Goal: Task Accomplishment & Management: Complete application form

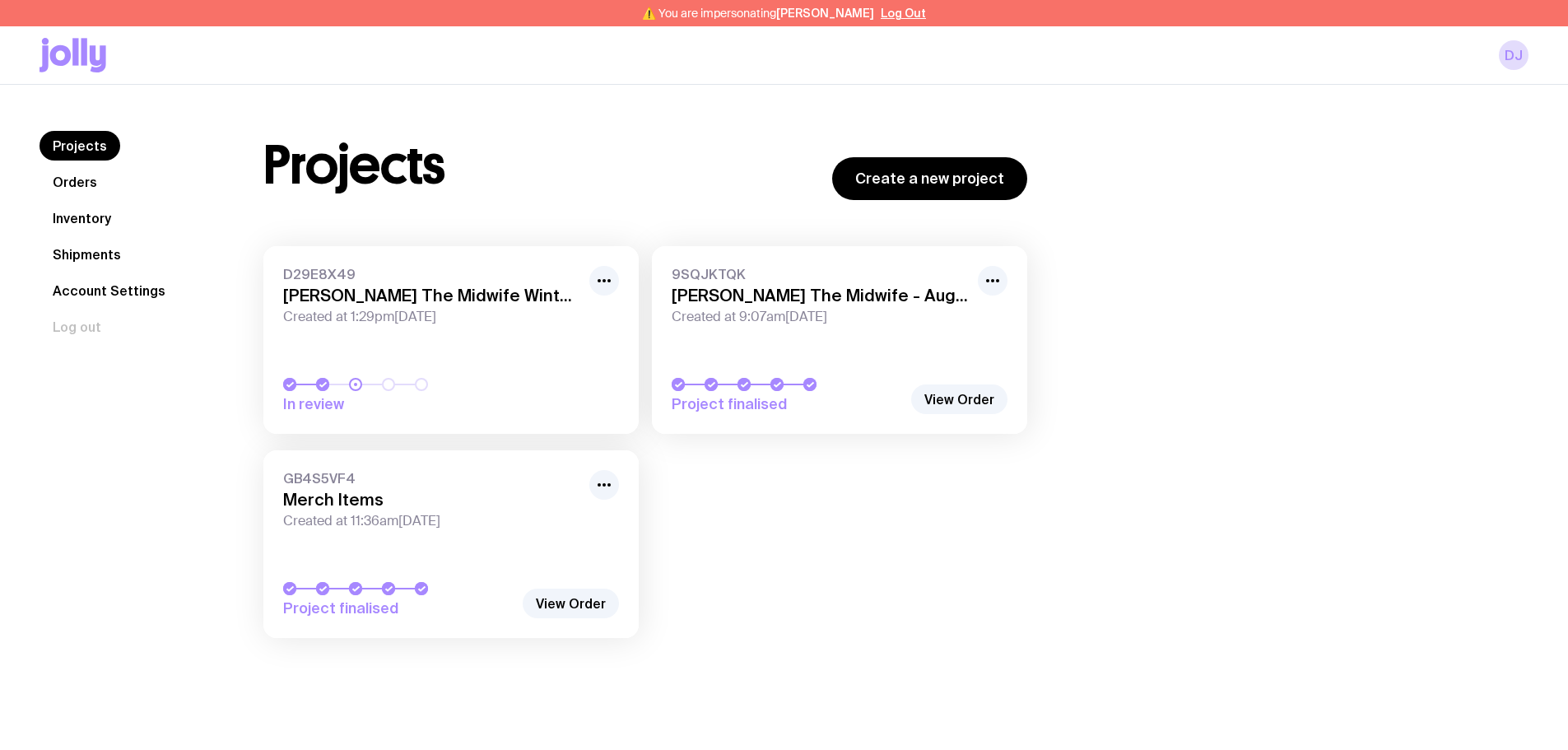
click at [85, 216] on link "Inventory" at bounding box center [82, 219] width 85 height 30
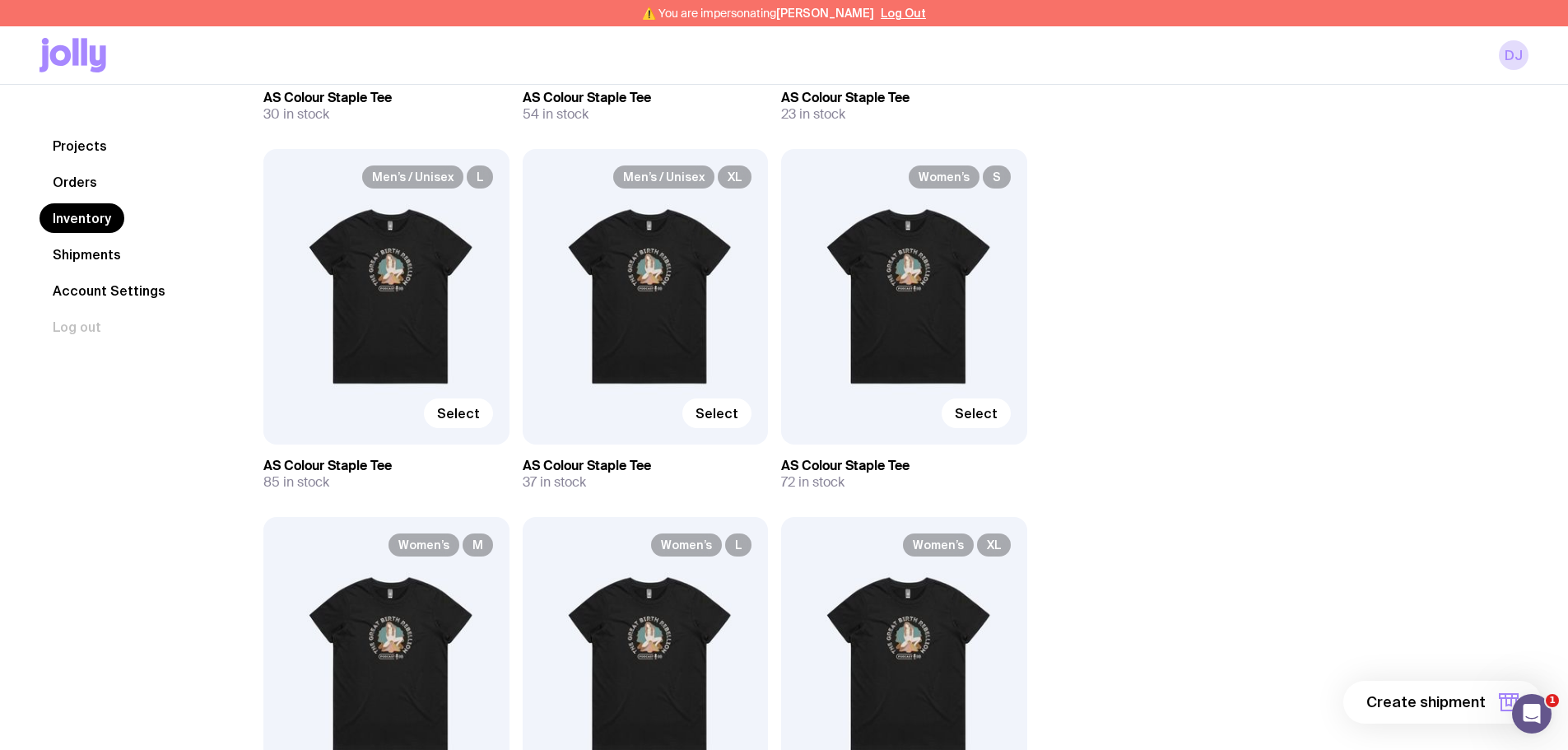
scroll to position [1234, 0]
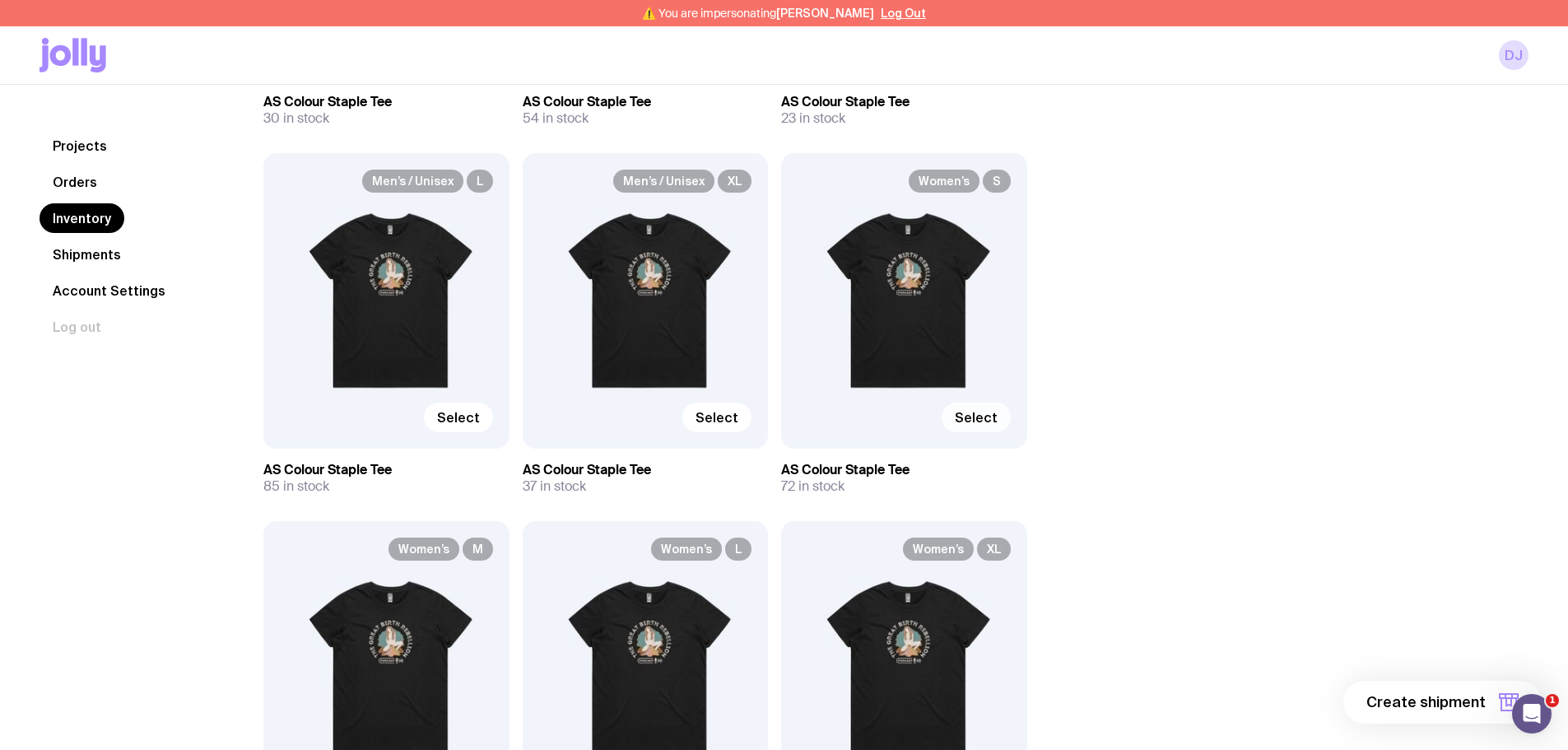
click at [974, 415] on span "Select" at bounding box center [976, 418] width 43 height 17
click at [0, 0] on input "Select" at bounding box center [0, 0] width 0 height 0
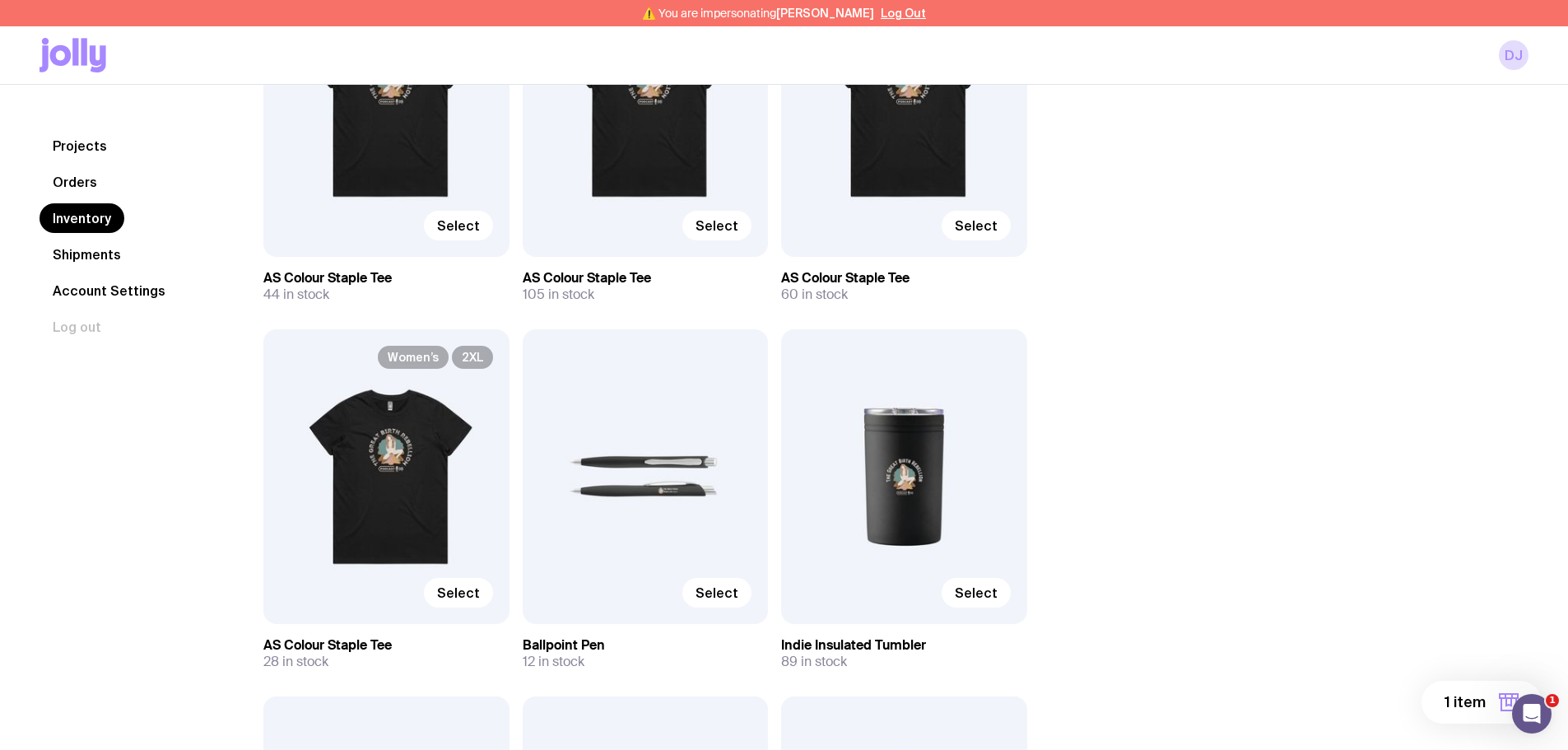
scroll to position [1893, 0]
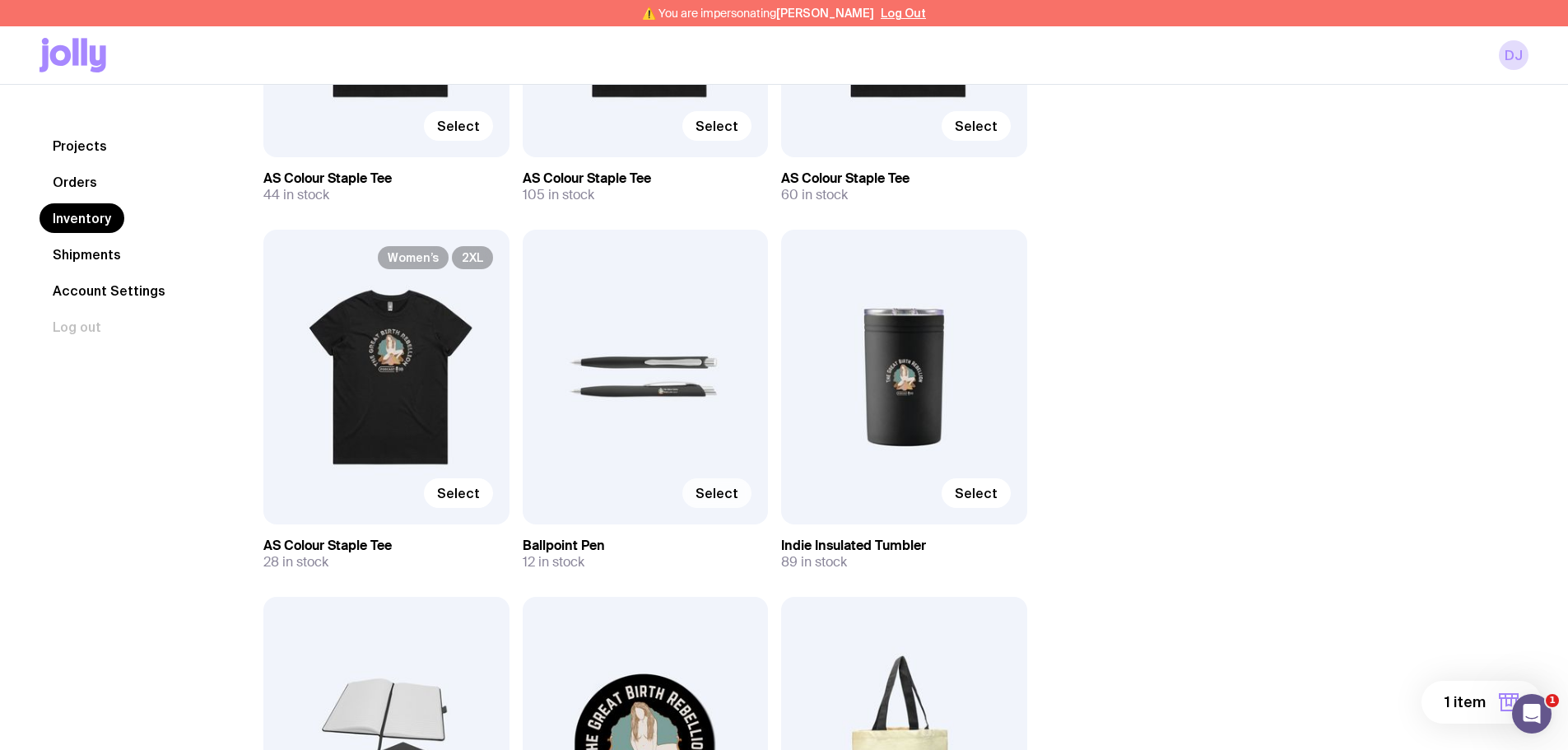
click at [730, 487] on span "Select" at bounding box center [717, 494] width 43 height 17
click at [0, 0] on input "Select" at bounding box center [0, 0] width 0 height 0
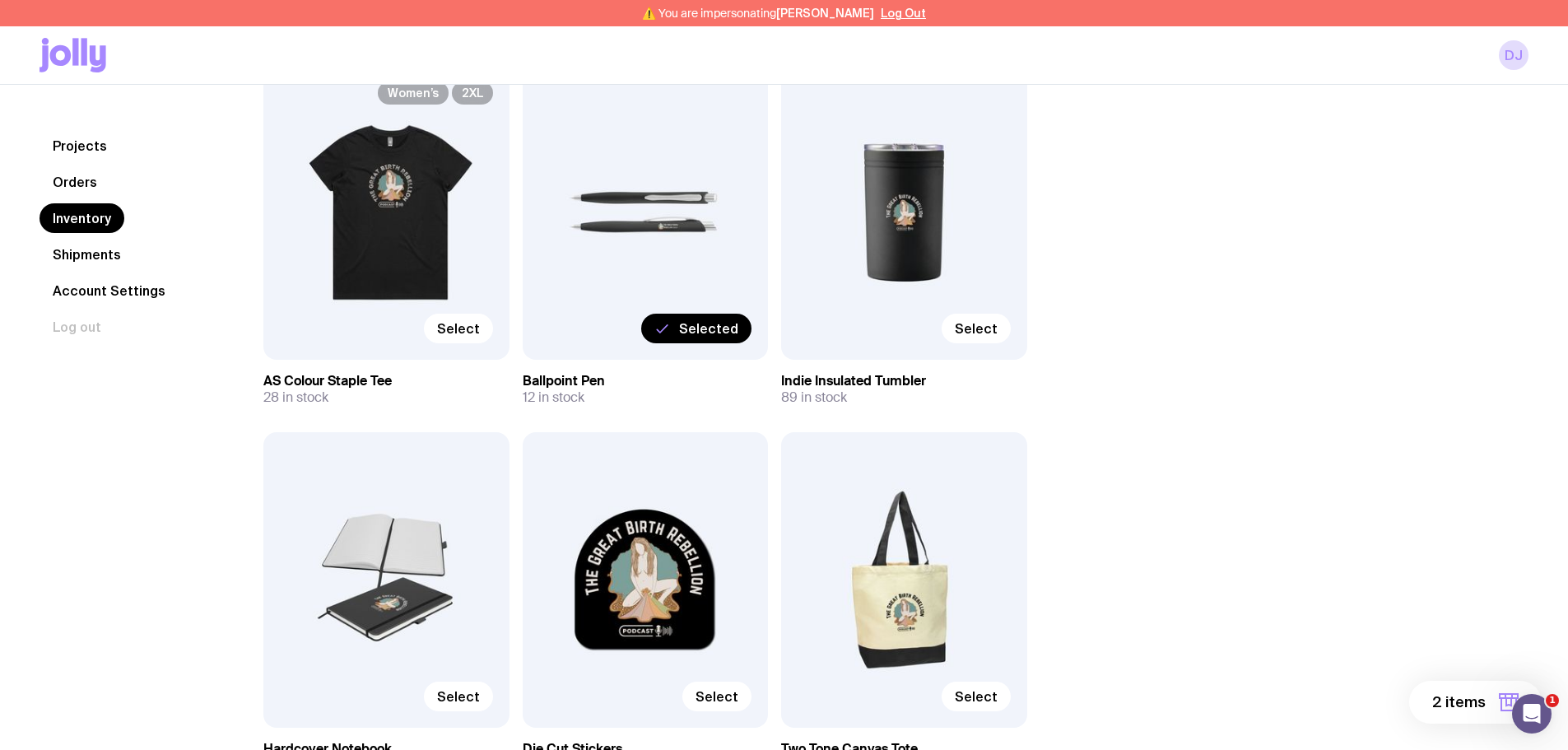
scroll to position [2222, 0]
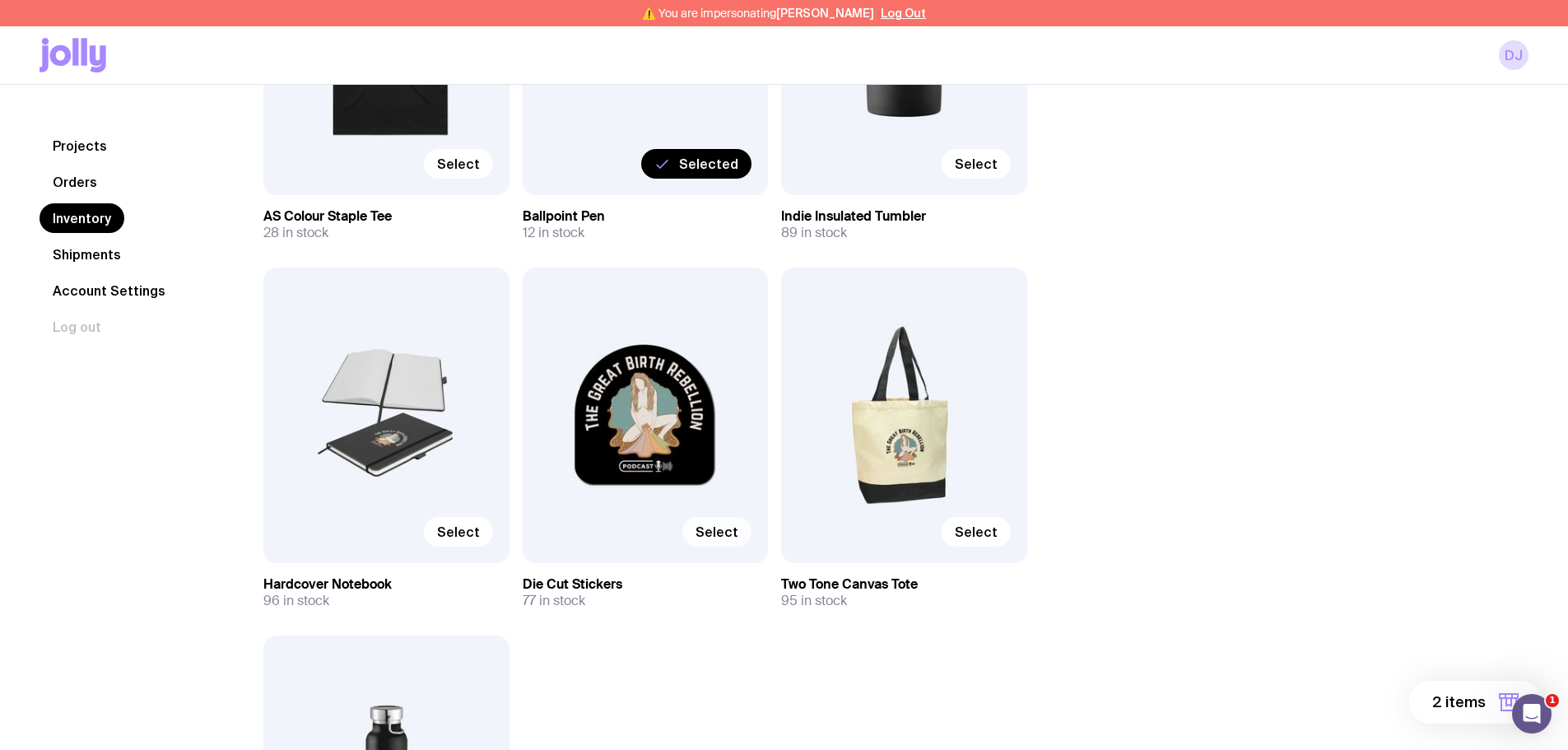
click at [734, 532] on span "Select" at bounding box center [717, 531] width 43 height 17
click at [0, 0] on input "Select" at bounding box center [0, 0] width 0 height 0
click at [1490, 701] on button "3 items" at bounding box center [1476, 702] width 132 height 43
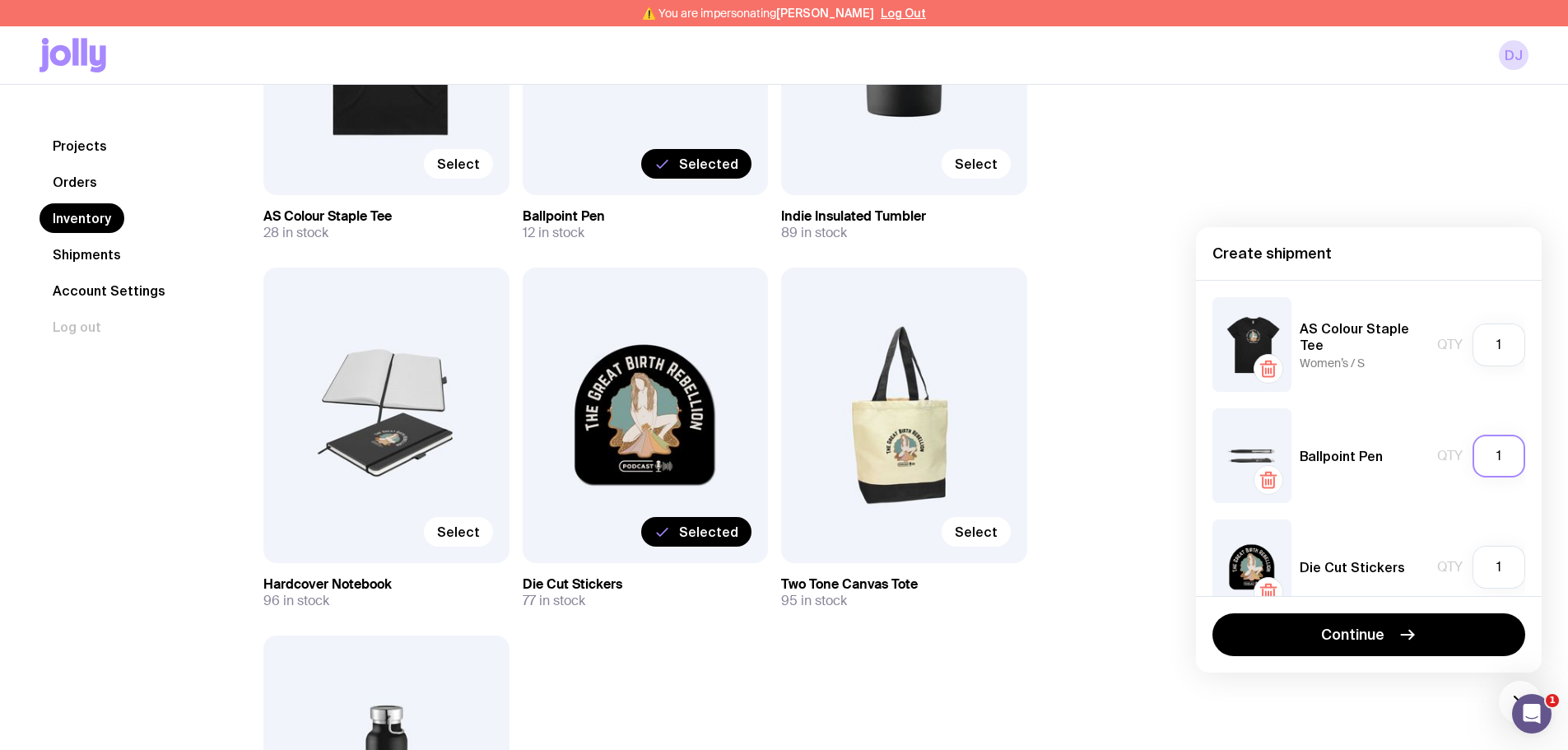
drag, startPoint x: 1489, startPoint y: 459, endPoint x: 1441, endPoint y: 468, distance: 48.8
click at [1441, 468] on div "Qty 1" at bounding box center [1481, 456] width 88 height 43
type input "6"
drag, startPoint x: 1482, startPoint y: 565, endPoint x: 1523, endPoint y: 573, distance: 41.8
click at [1523, 573] on div "AS Colour Staple Tee Women’s / S Qty 1 Ballpoint Pen Qty 6 Die Cut Stickers Qty…" at bounding box center [1369, 437] width 345 height 316
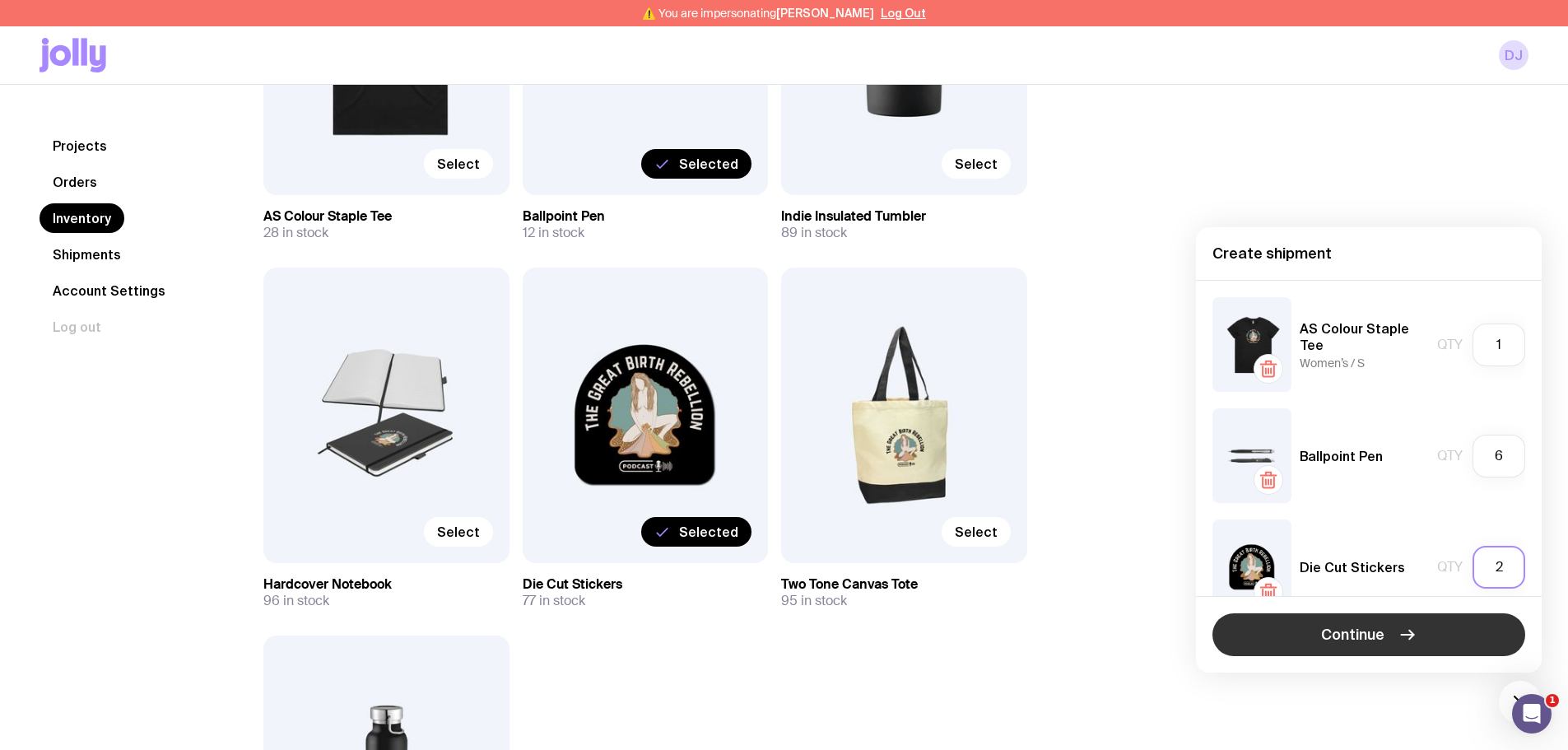
type input "2"
click at [1399, 632] on icon "button" at bounding box center [1407, 634] width 19 height 19
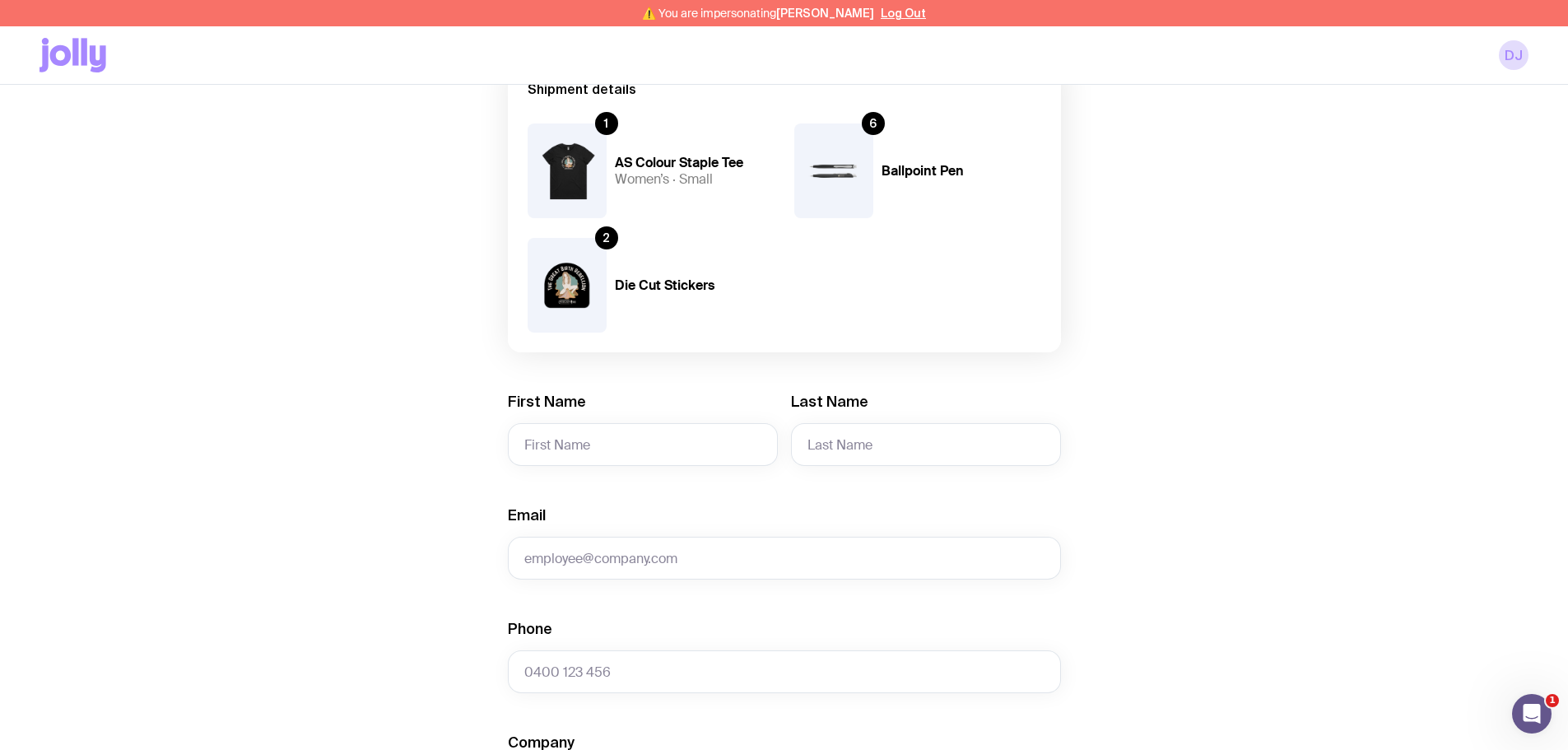
scroll to position [165, 0]
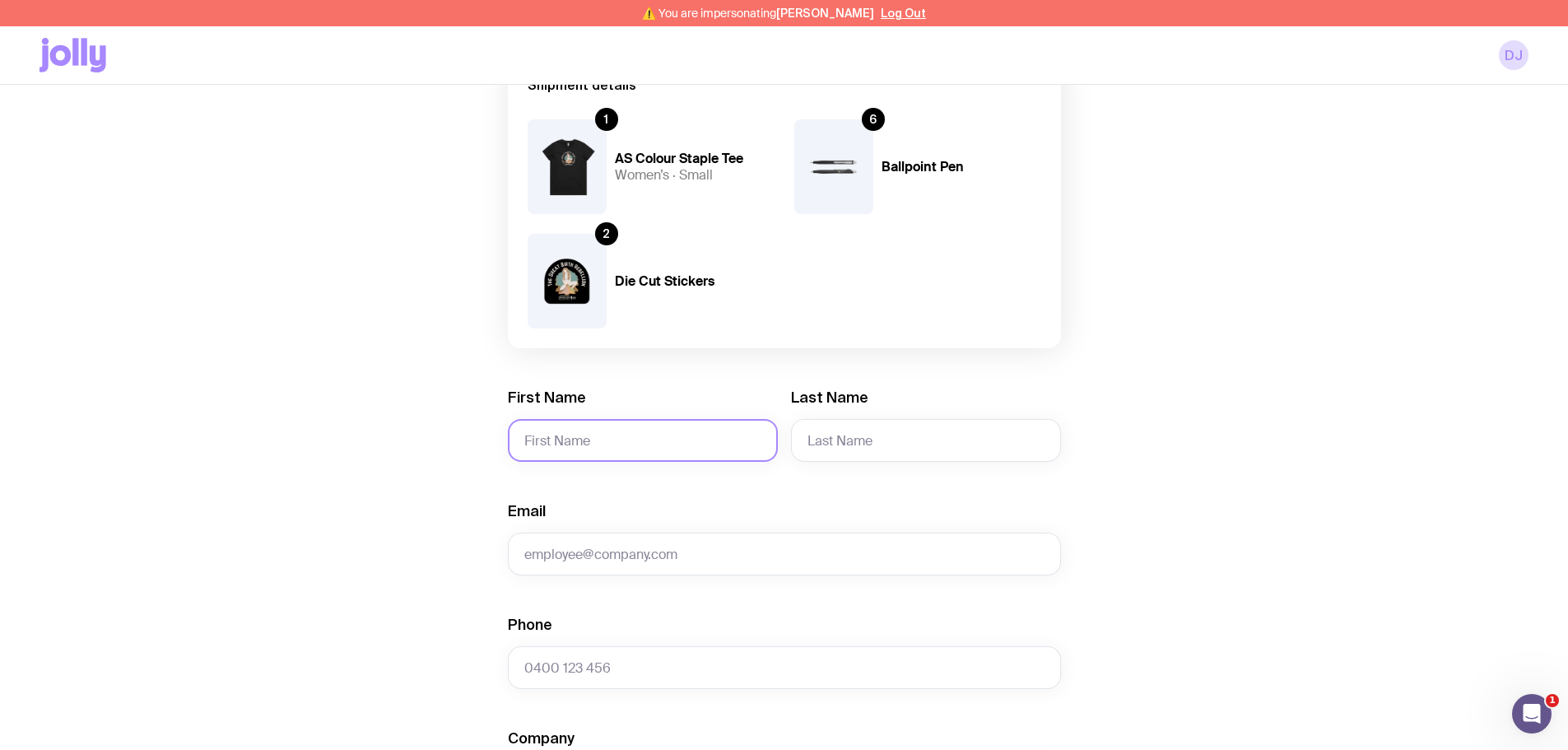
click at [617, 438] on input "First Name" at bounding box center [643, 440] width 270 height 43
click at [574, 455] on input "First Name" at bounding box center [643, 440] width 270 height 43
paste input "[PERSON_NAME]"
click at [571, 440] on input "[PERSON_NAME]" at bounding box center [643, 440] width 270 height 43
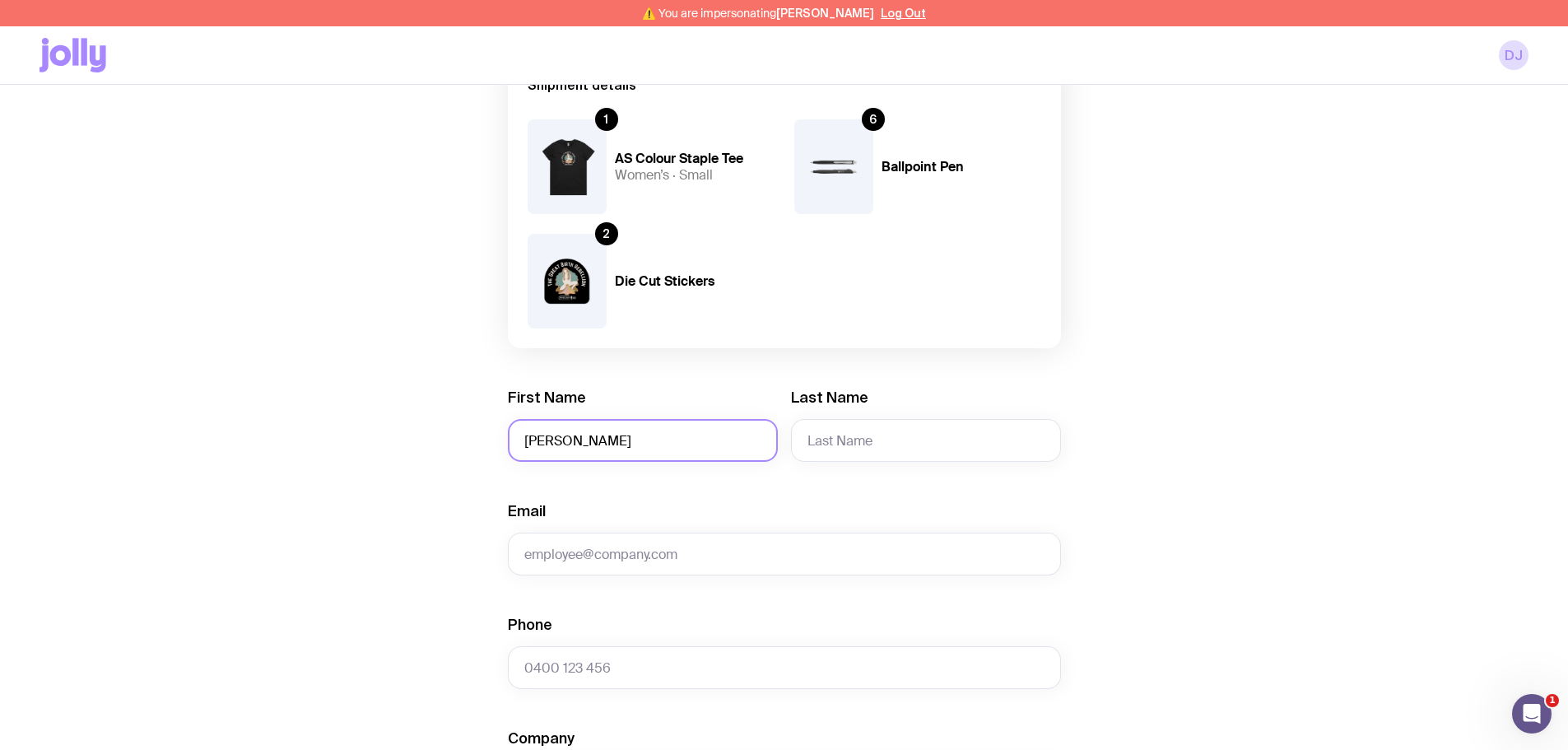
type input "[PERSON_NAME]"
paste input "[PERSON_NAME]"
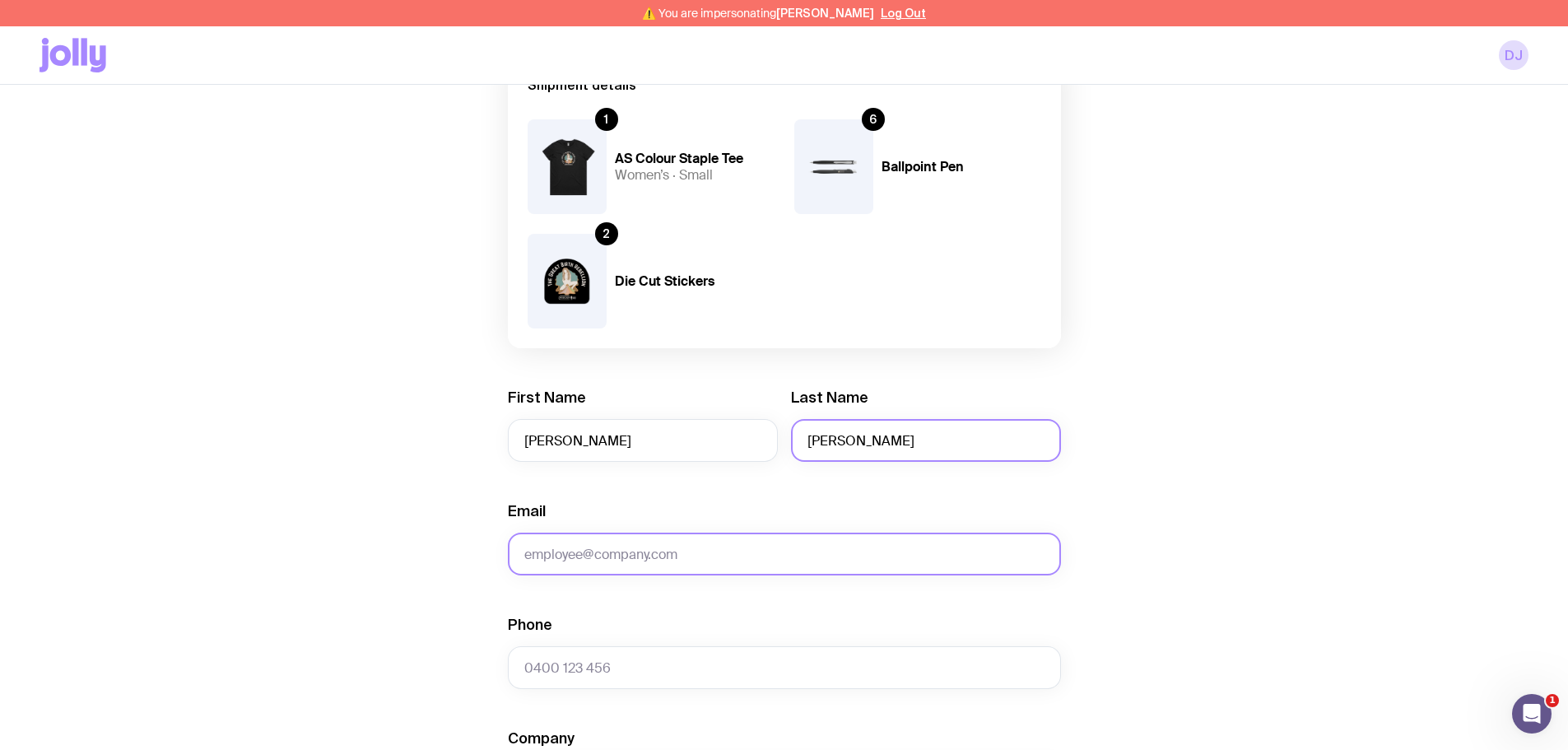
type input "[PERSON_NAME]"
click at [574, 563] on input "Email" at bounding box center [784, 554] width 553 height 43
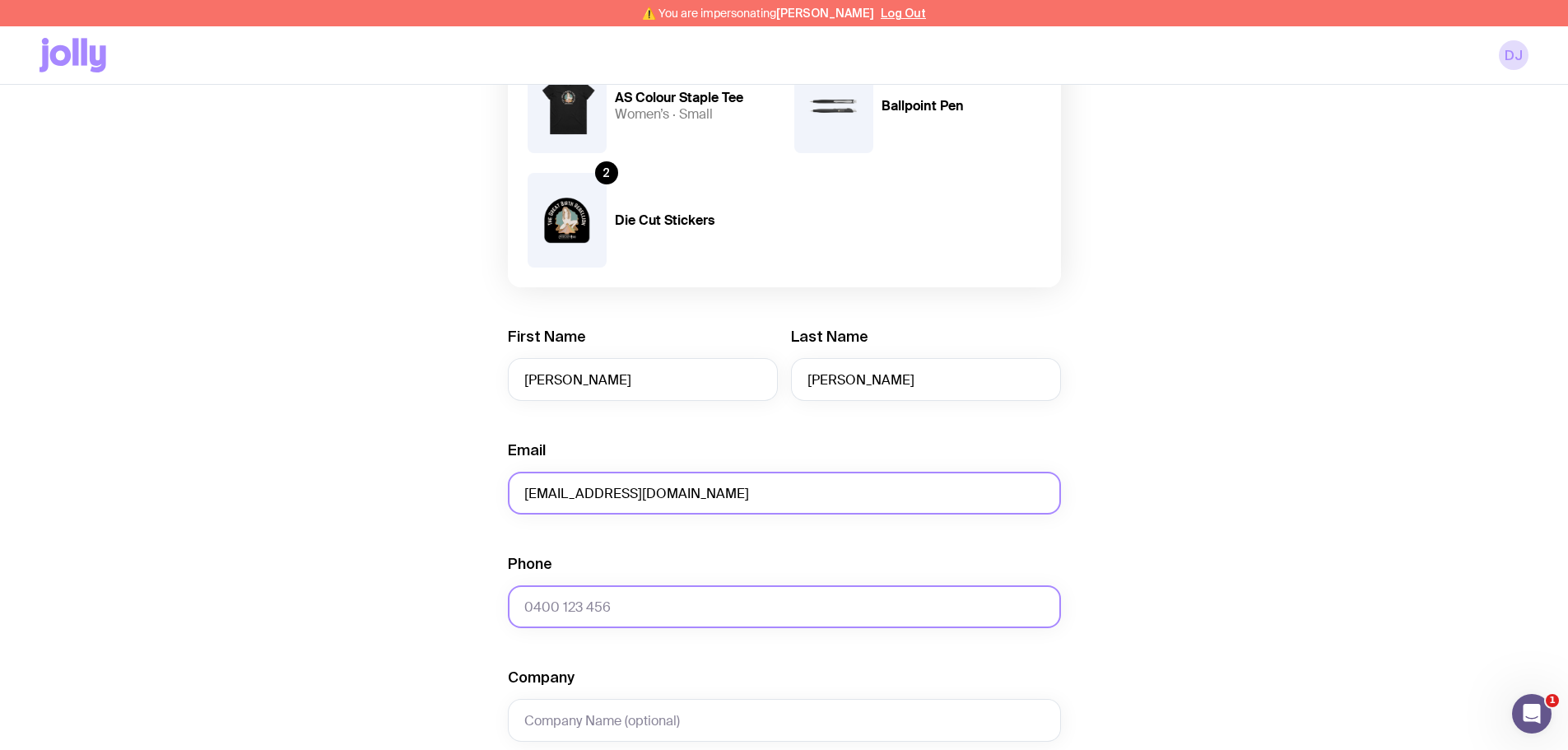
scroll to position [330, 0]
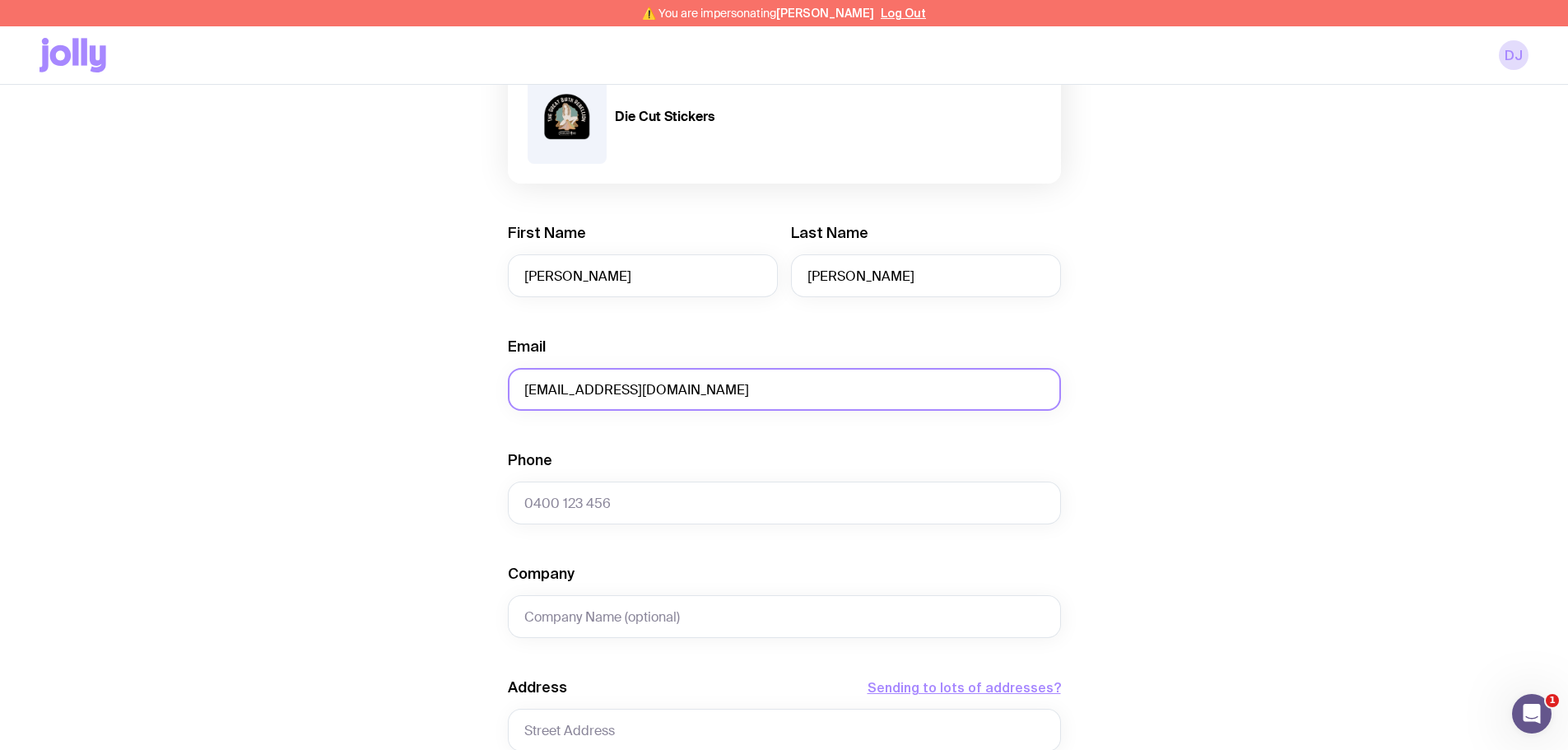
type input "[EMAIL_ADDRESS][DOMAIN_NAME]"
click at [602, 498] on input "Phone" at bounding box center [784, 503] width 553 height 43
paste input "[PHONE_NUMBER]"
type input "[PHONE_NUMBER]"
click at [446, 506] on div "Create shipment Shipment details 1 AS Colour Staple Tee Women’s · Small 6 Ballp…" at bounding box center [784, 505] width 1489 height 1367
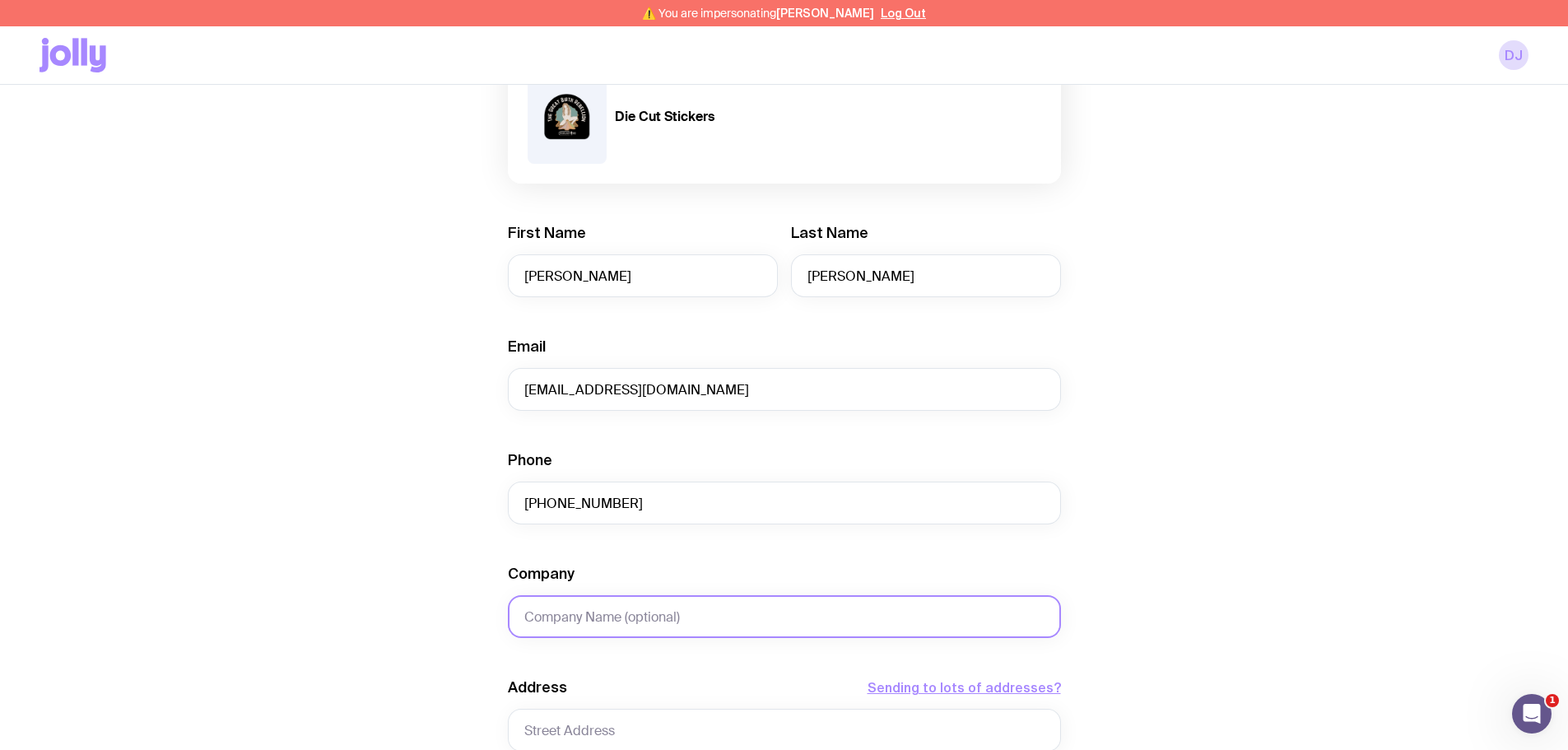
click at [597, 608] on input "Company" at bounding box center [784, 617] width 553 height 43
paste input "Instinctive Balance Birthing"
type input "Instinctive Balance Birthing"
click at [458, 510] on div "Create shipment Shipment details 1 AS Colour Staple Tee Women’s · Small 6 Ballp…" at bounding box center [784, 505] width 1489 height 1367
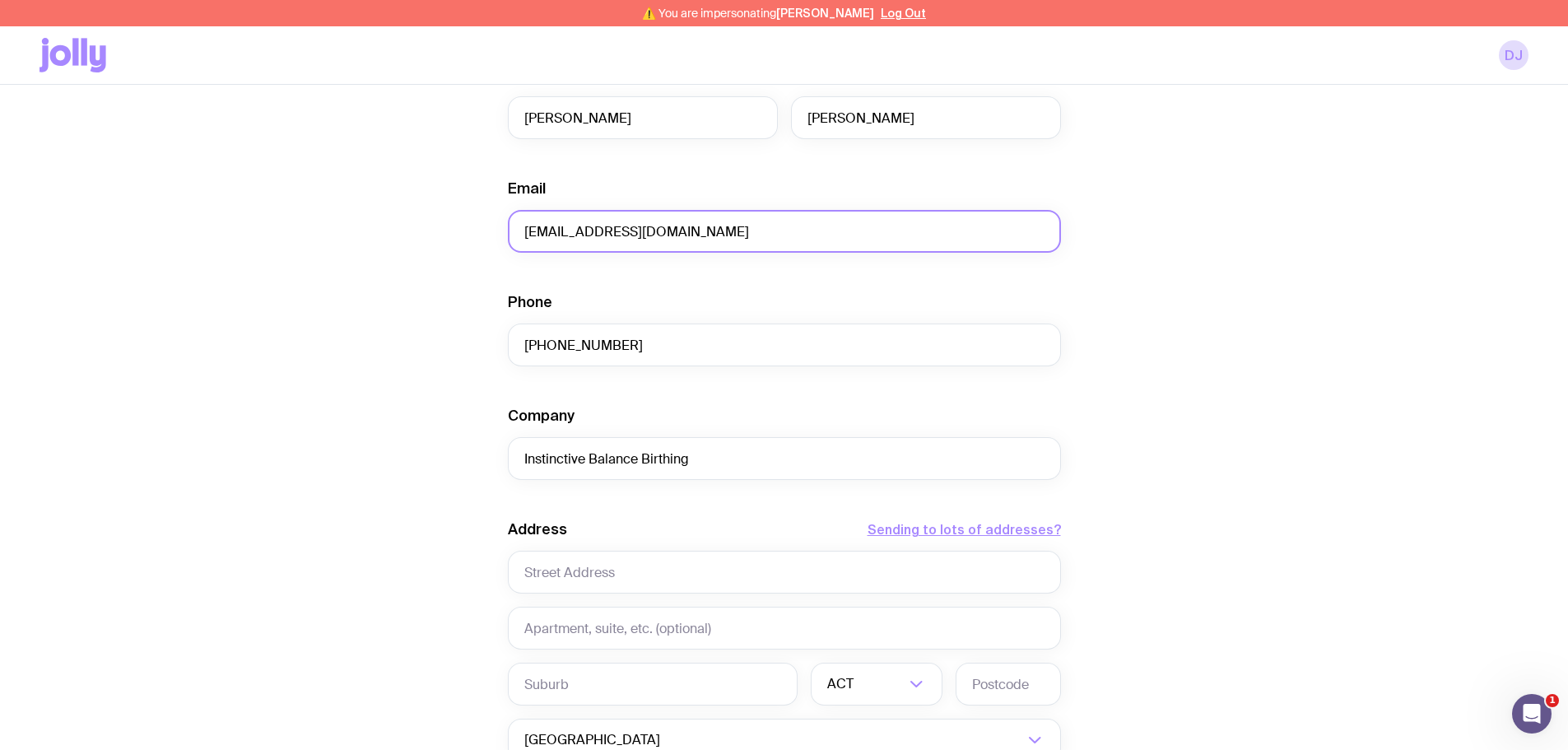
scroll to position [494, 0]
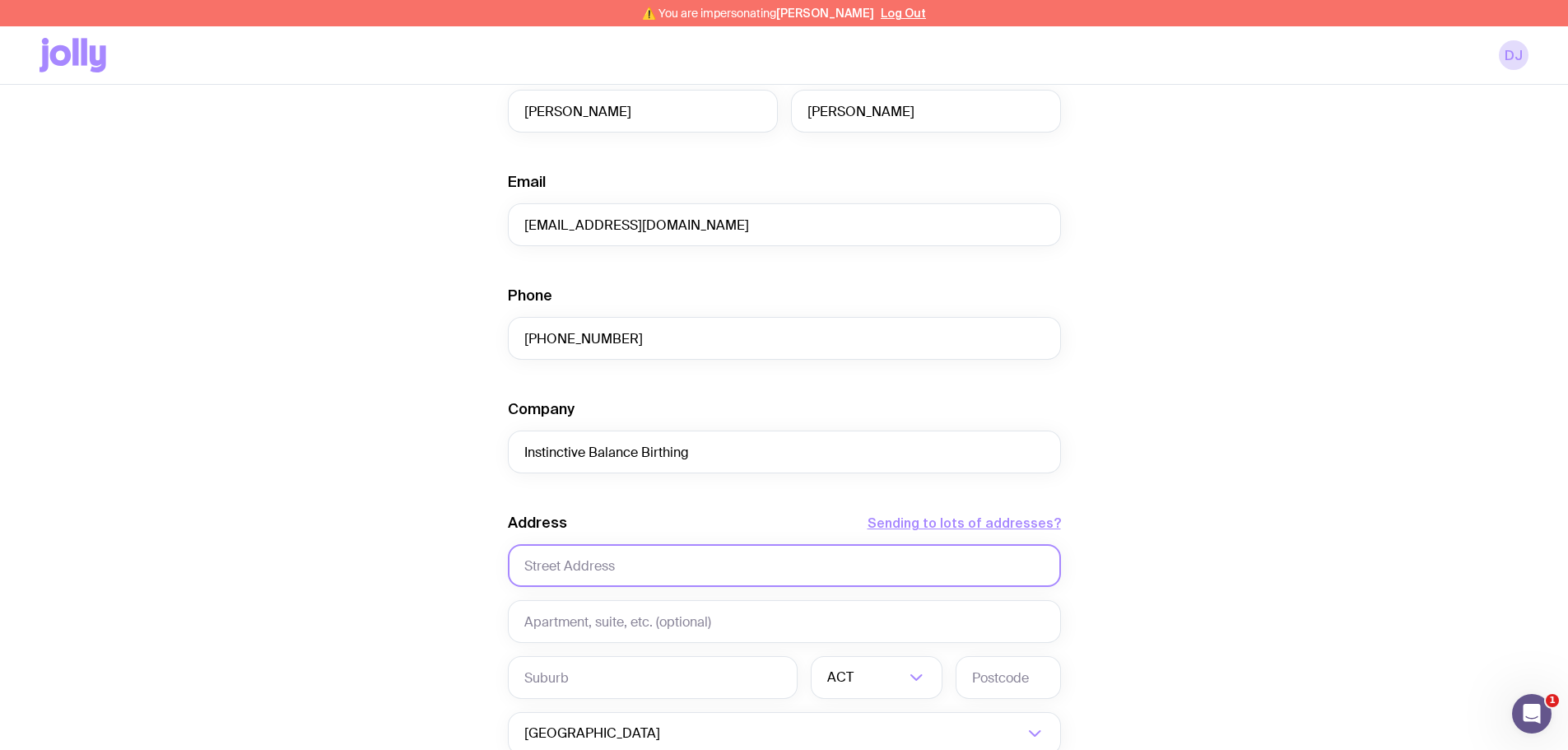
click at [569, 575] on input "text" at bounding box center [784, 566] width 553 height 43
paste input "[STREET_ADDRESS]"
type input "[STREET_ADDRESS]"
drag, startPoint x: 449, startPoint y: 581, endPoint x: 646, endPoint y: 388, distance: 275.8
click at [448, 581] on div "Create shipment Shipment details 1 AS Colour Staple Tee Women’s · Small 6 Ballp…" at bounding box center [784, 340] width 1489 height 1367
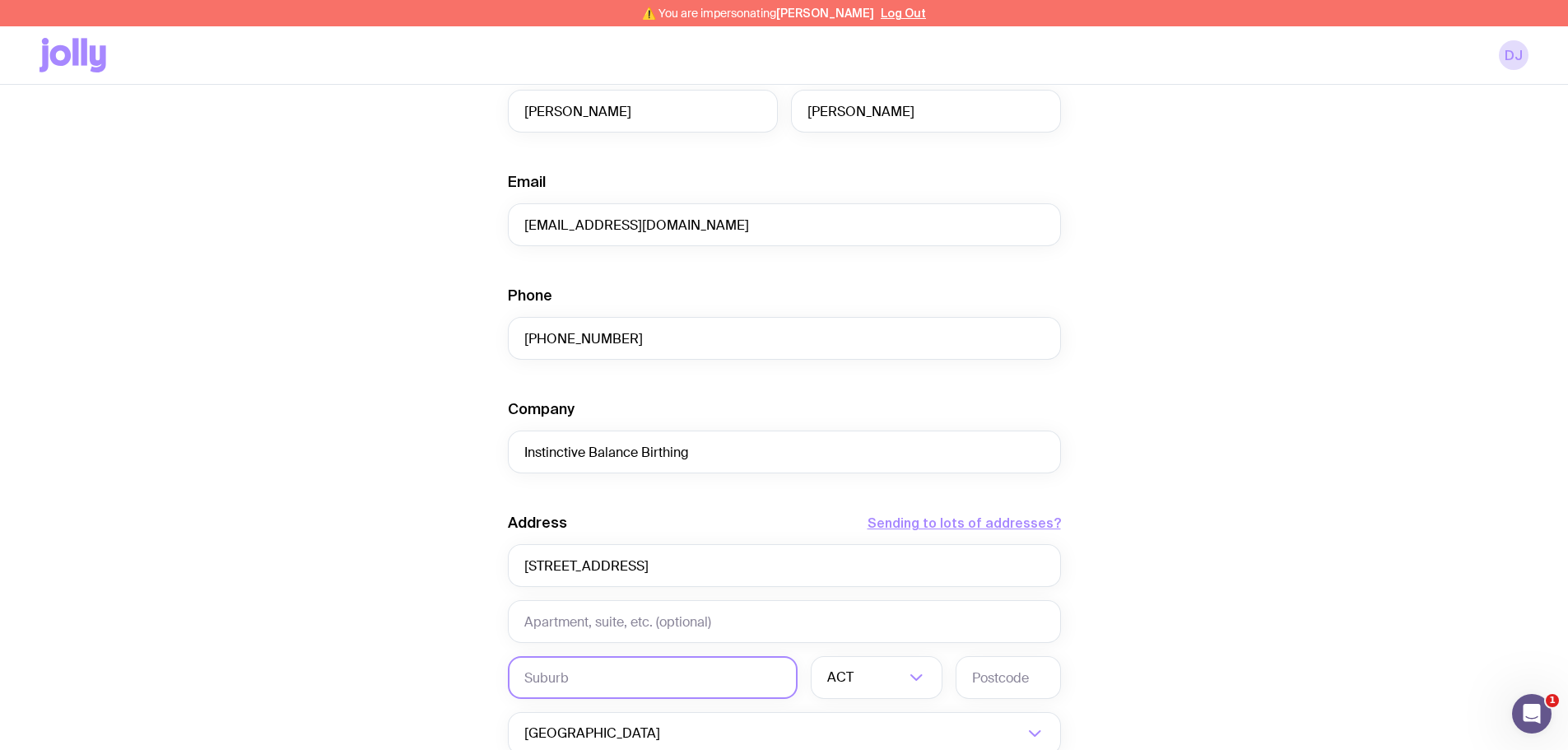
click at [559, 678] on input "text" at bounding box center [652, 677] width 290 height 43
paste input "[GEOGRAPHIC_DATA]"
type input "[GEOGRAPHIC_DATA]"
click at [874, 681] on input "Search for option" at bounding box center [881, 677] width 48 height 43
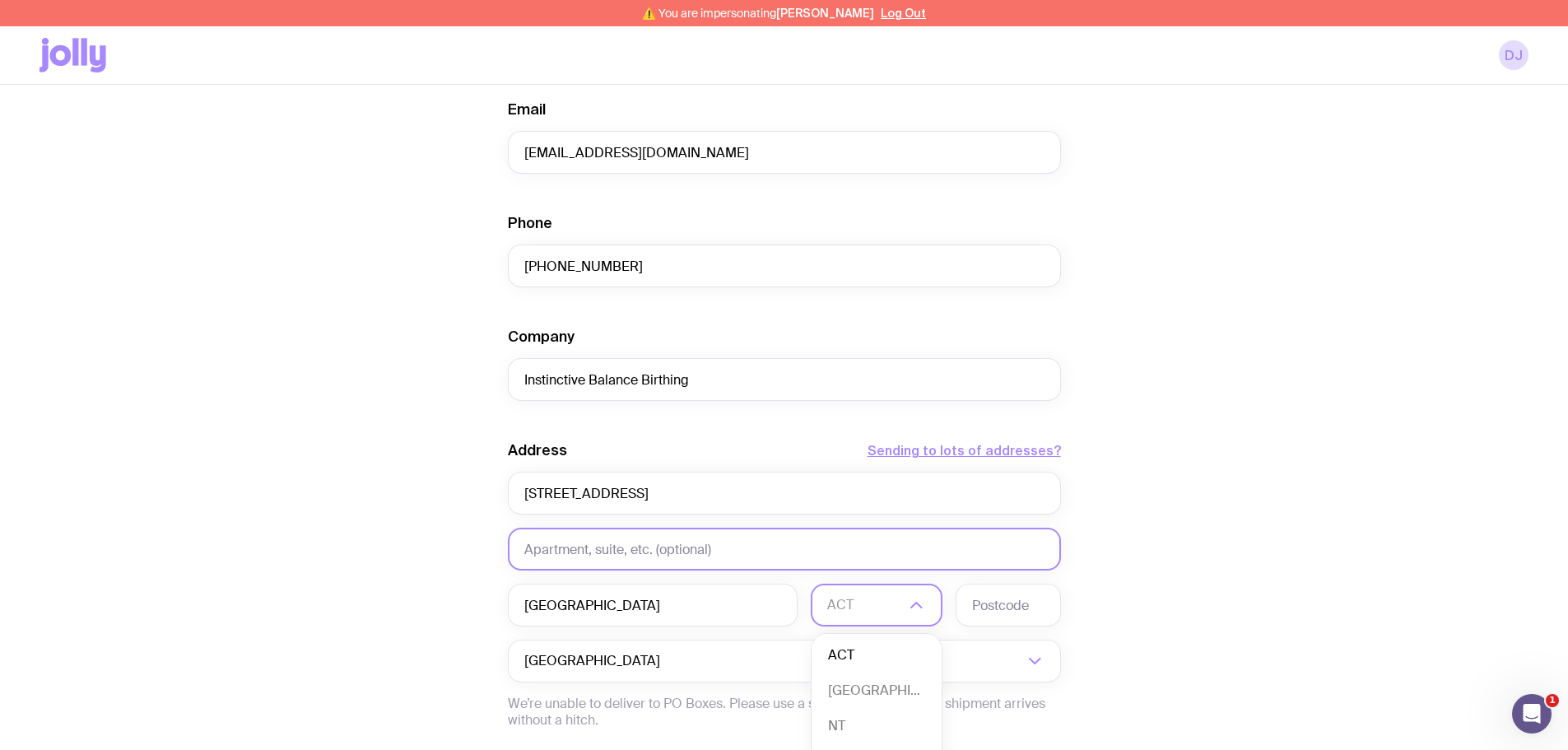
scroll to position [741, 0]
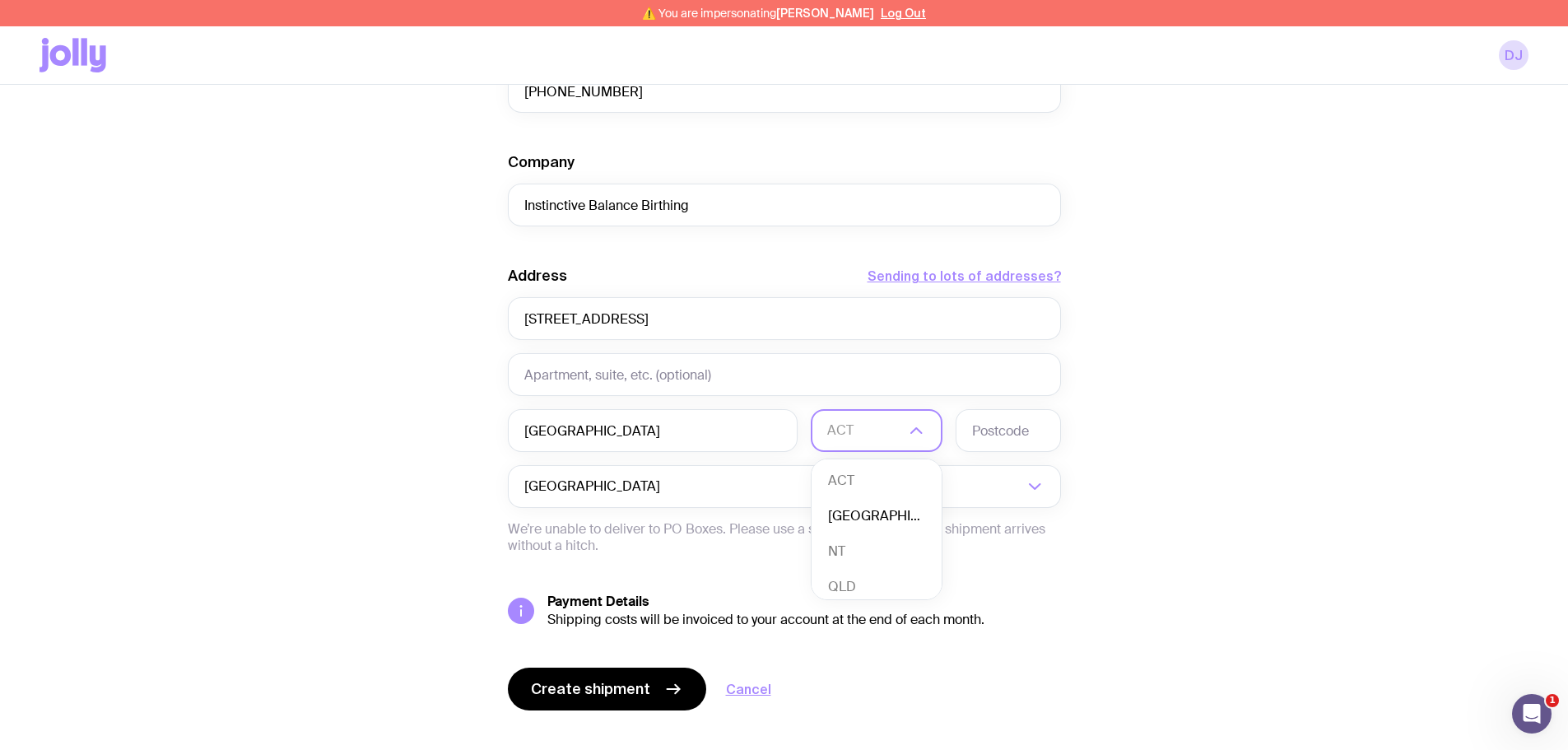
click at [852, 520] on li "[GEOGRAPHIC_DATA]" at bounding box center [876, 517] width 130 height 35
click at [1006, 421] on input "text" at bounding box center [1009, 431] width 106 height 43
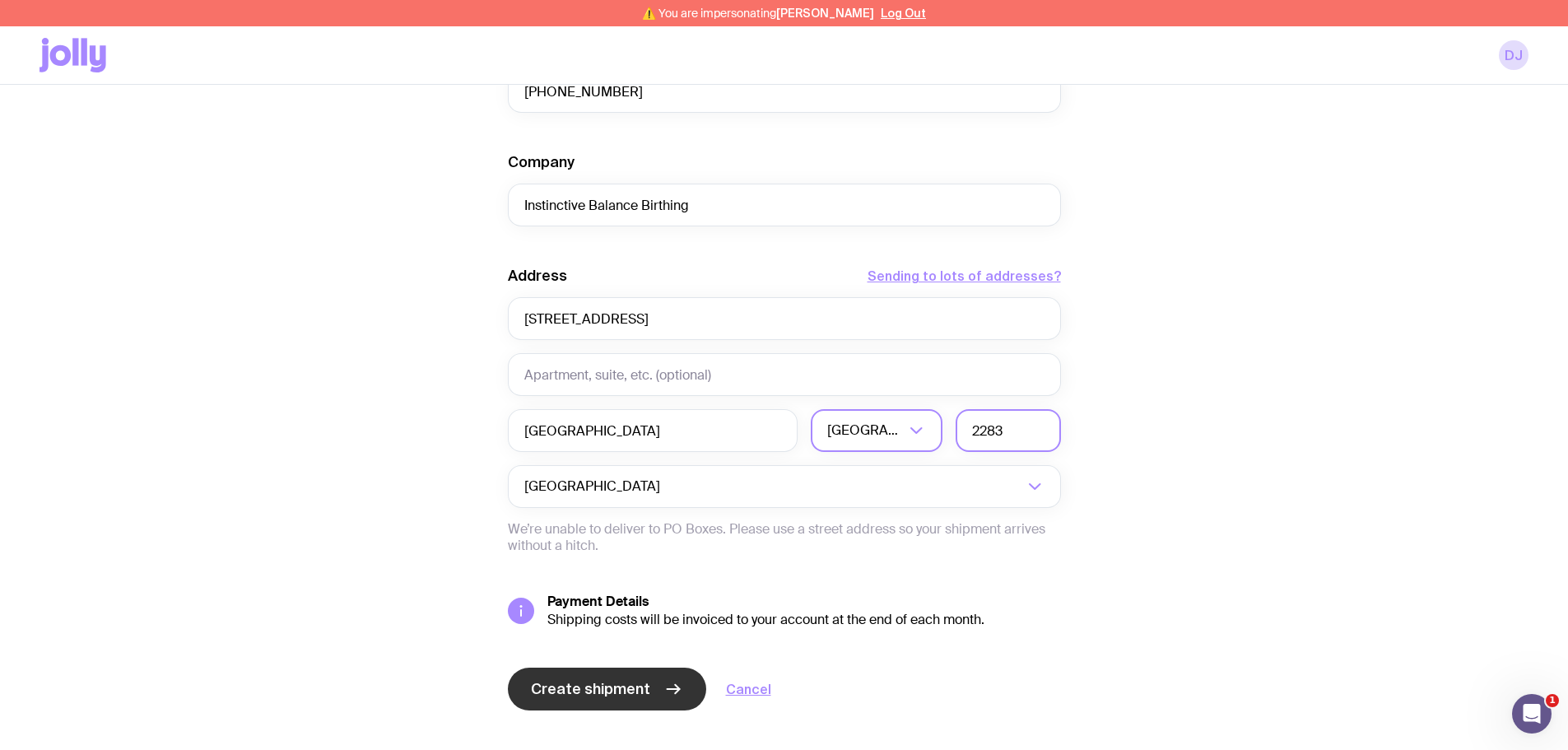
type input "2283"
click at [568, 685] on span "Create shipment" at bounding box center [590, 688] width 119 height 19
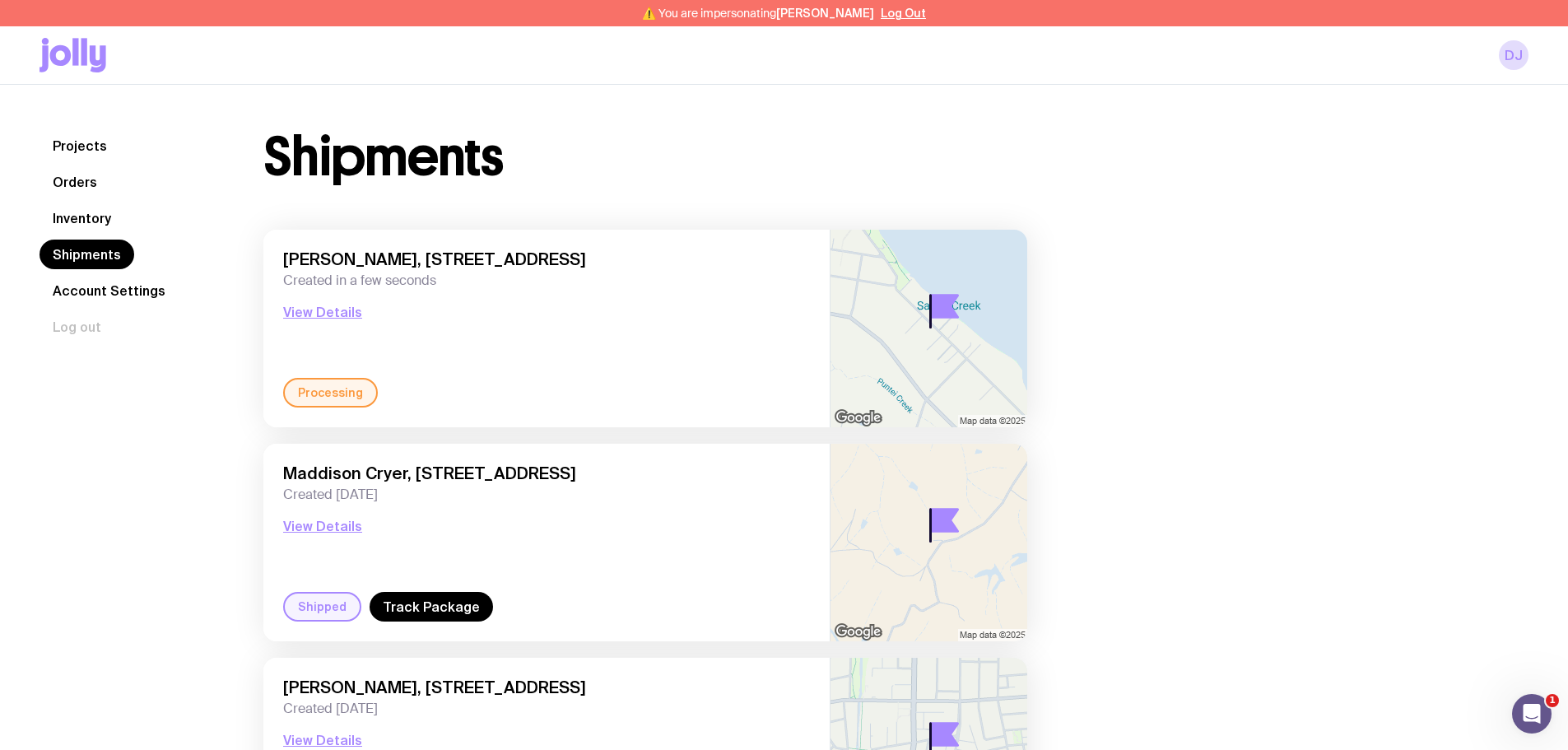
click at [1385, 70] on div "DJ" at bounding box center [784, 55] width 1489 height 57
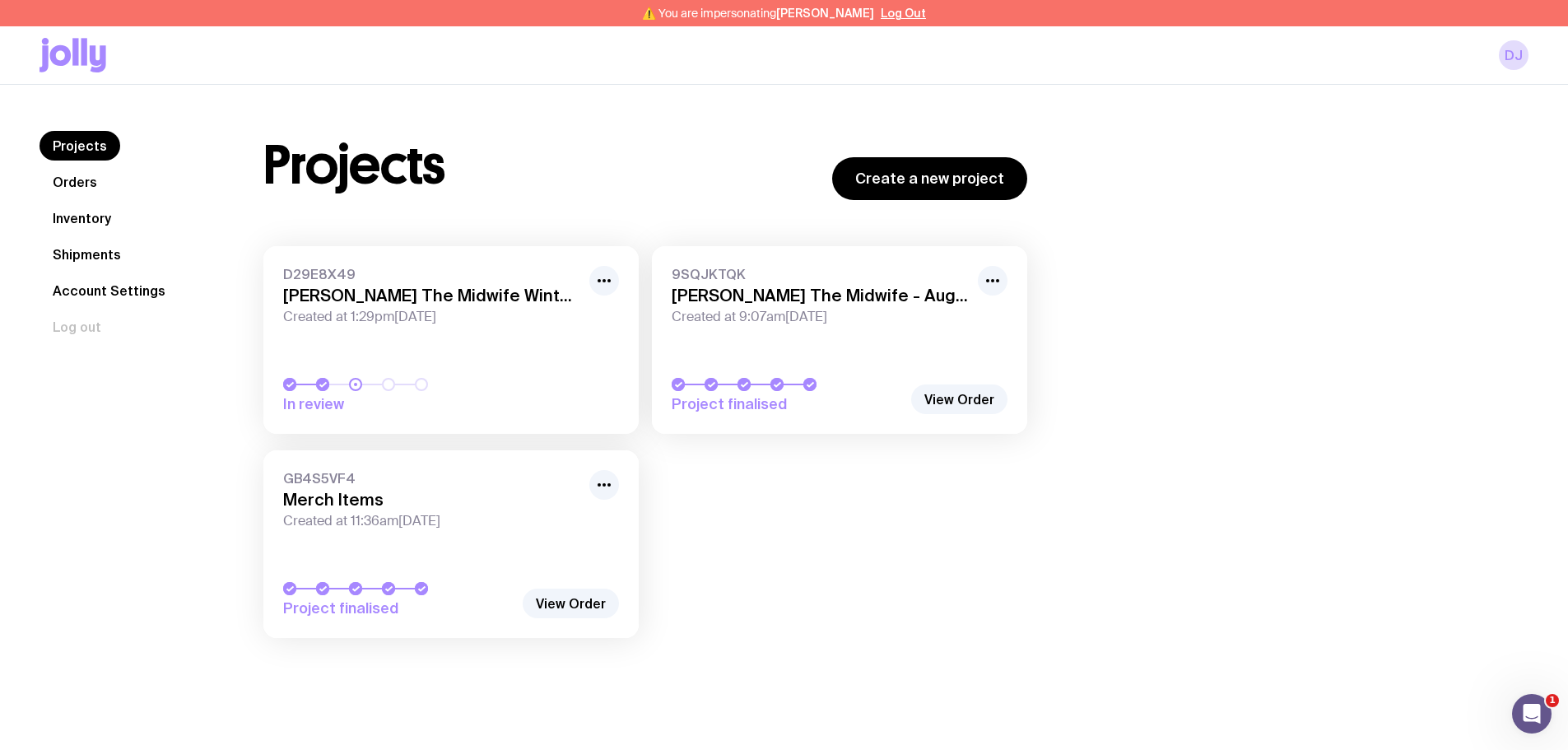
click at [93, 222] on link "Inventory" at bounding box center [82, 219] width 85 height 30
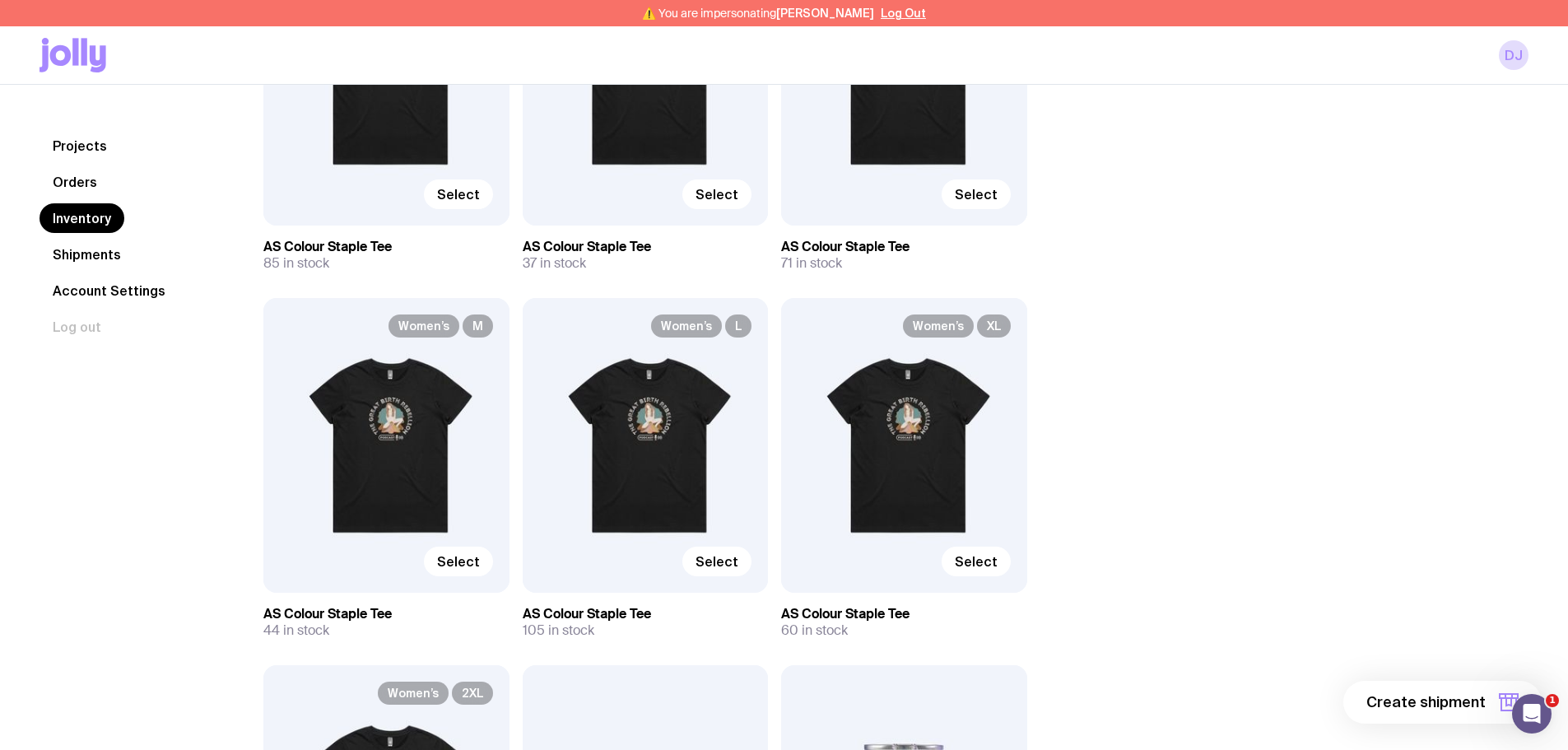
scroll to position [1646, 0]
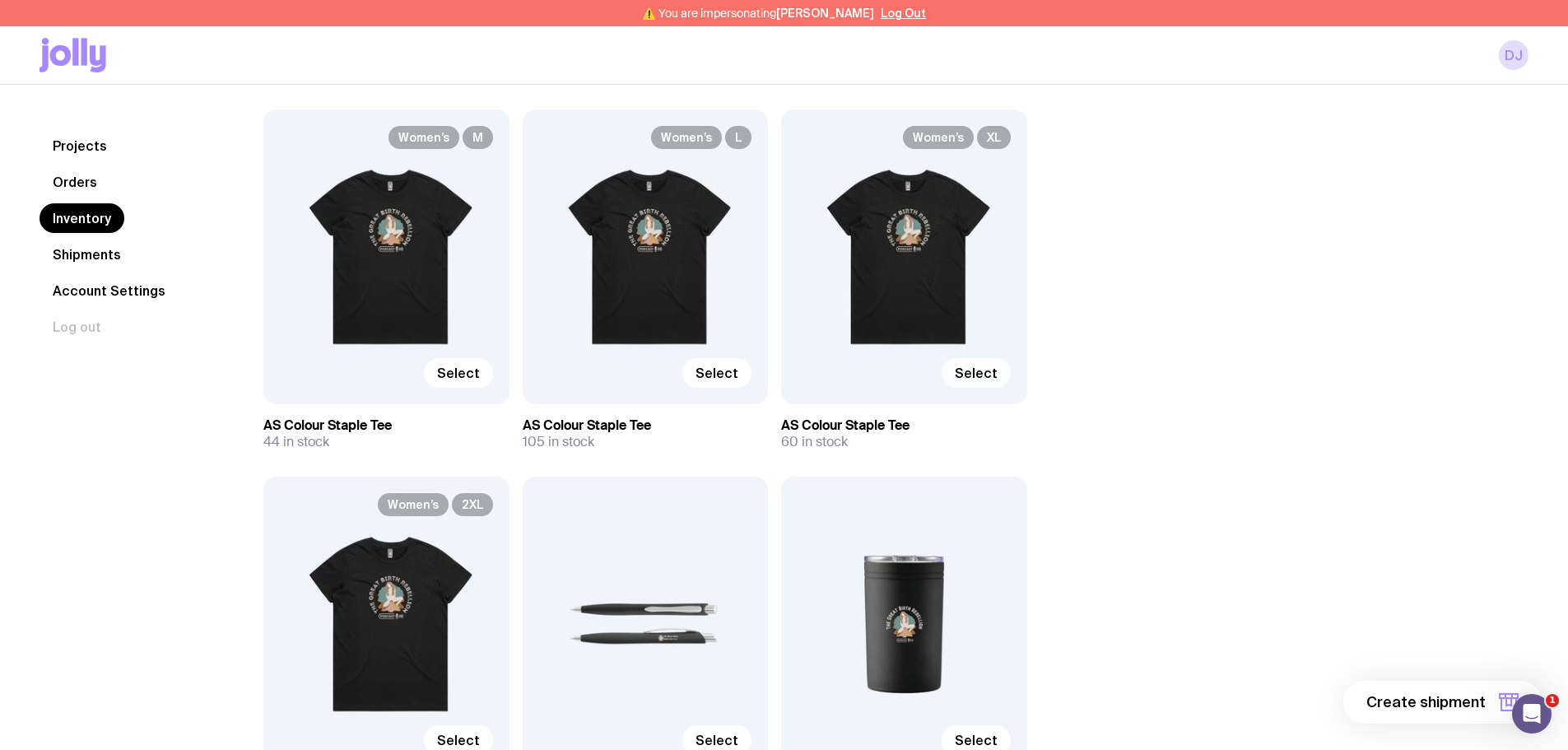
click at [982, 371] on span "Select" at bounding box center [976, 373] width 43 height 17
click at [0, 0] on input "Select" at bounding box center [0, 0] width 0 height 0
click at [1499, 710] on icon "button" at bounding box center [1509, 702] width 19 height 19
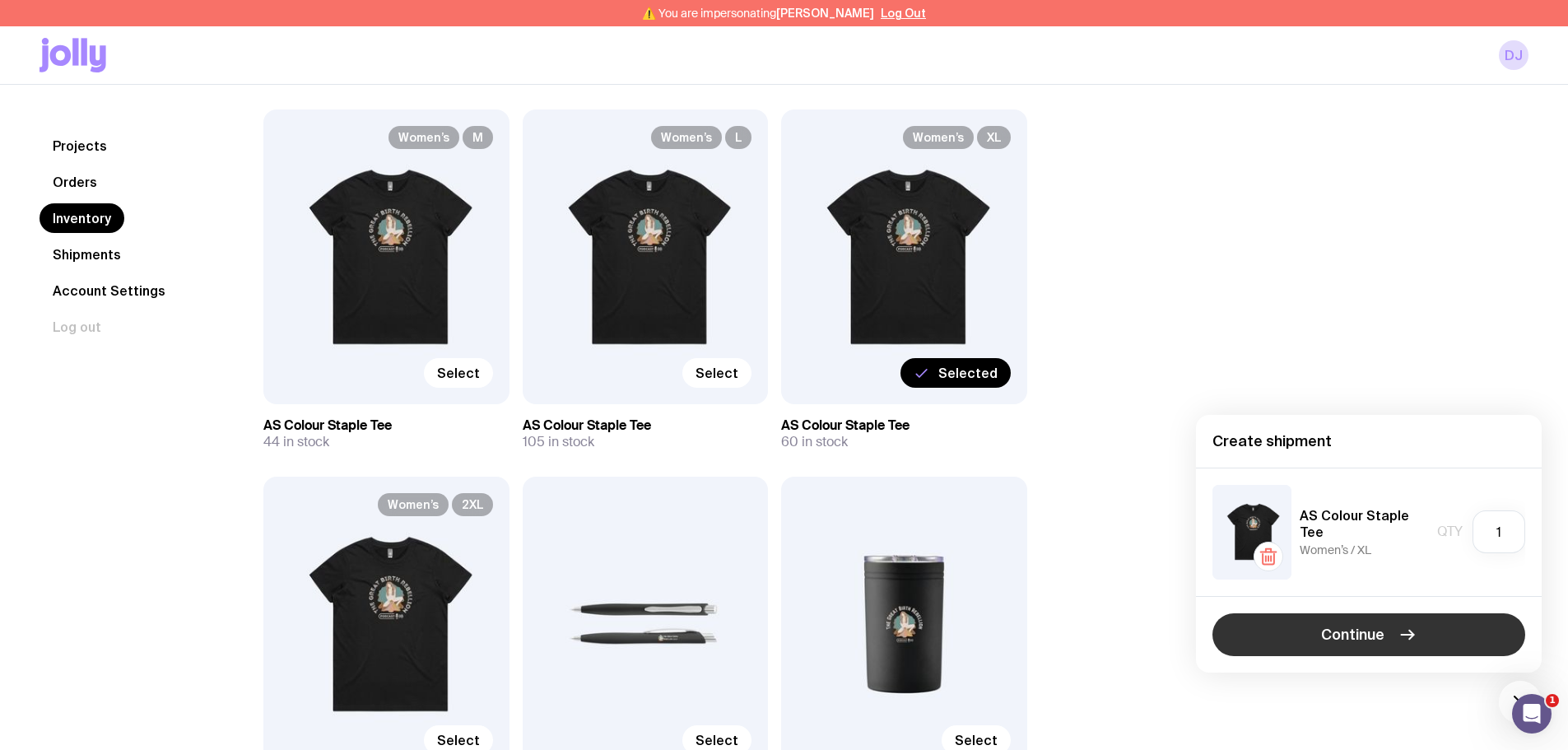
click at [1343, 641] on span "Continue" at bounding box center [1353, 634] width 63 height 19
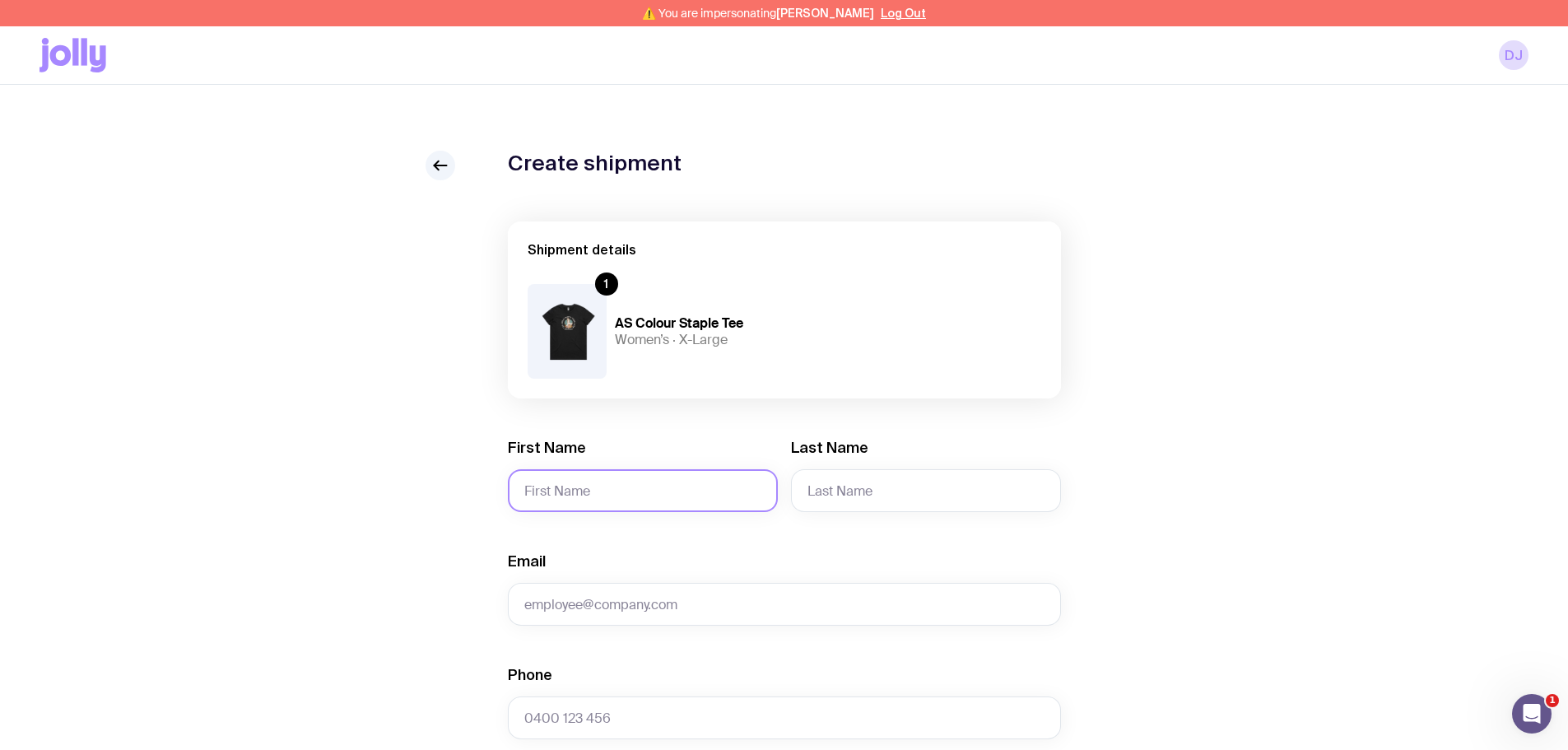
click at [543, 496] on input "First Name" at bounding box center [643, 491] width 270 height 43
paste input "Laura Clark"
click at [583, 494] on input "Laura Clark" at bounding box center [643, 491] width 270 height 43
type input "Laura"
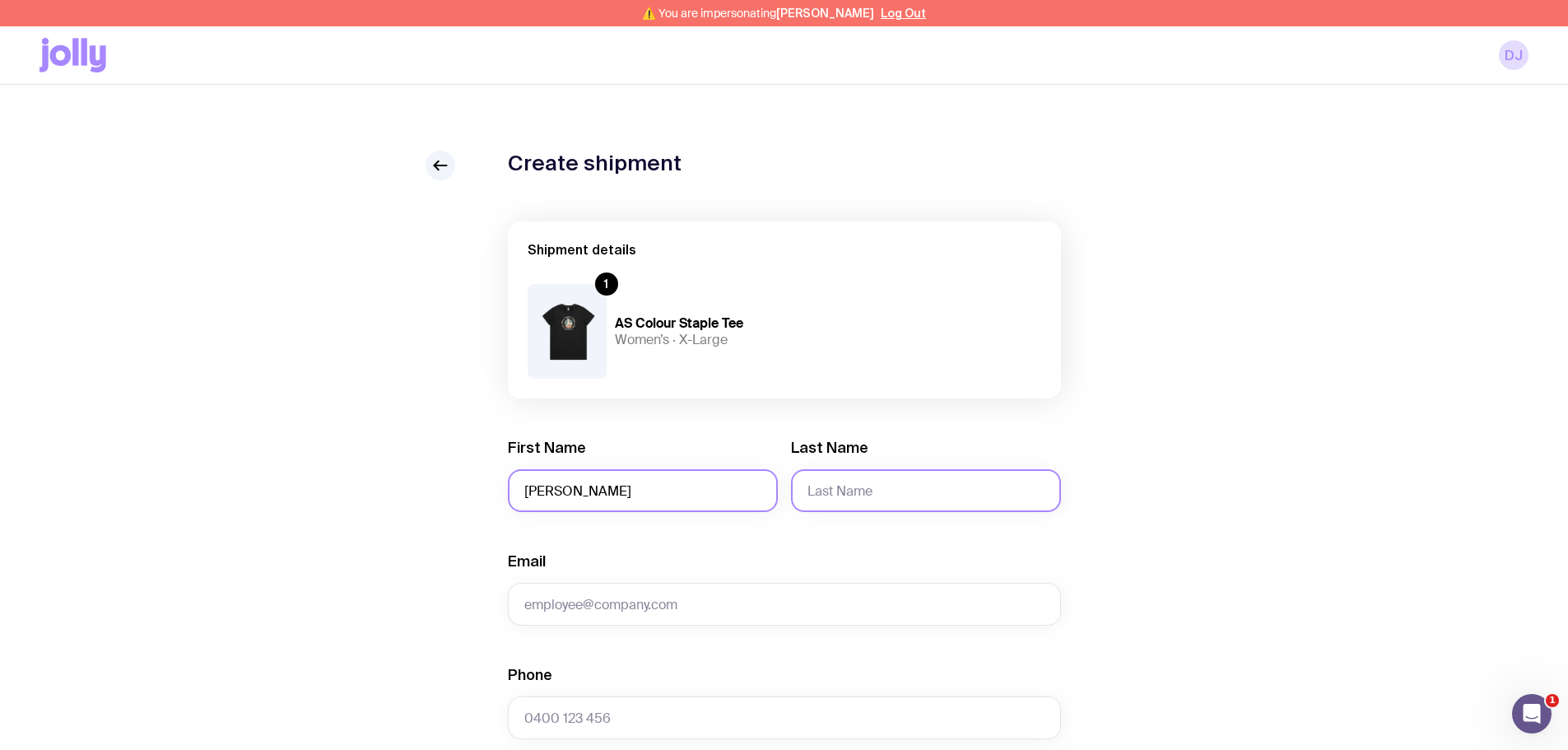
paste input "Clark"
type input "Clark"
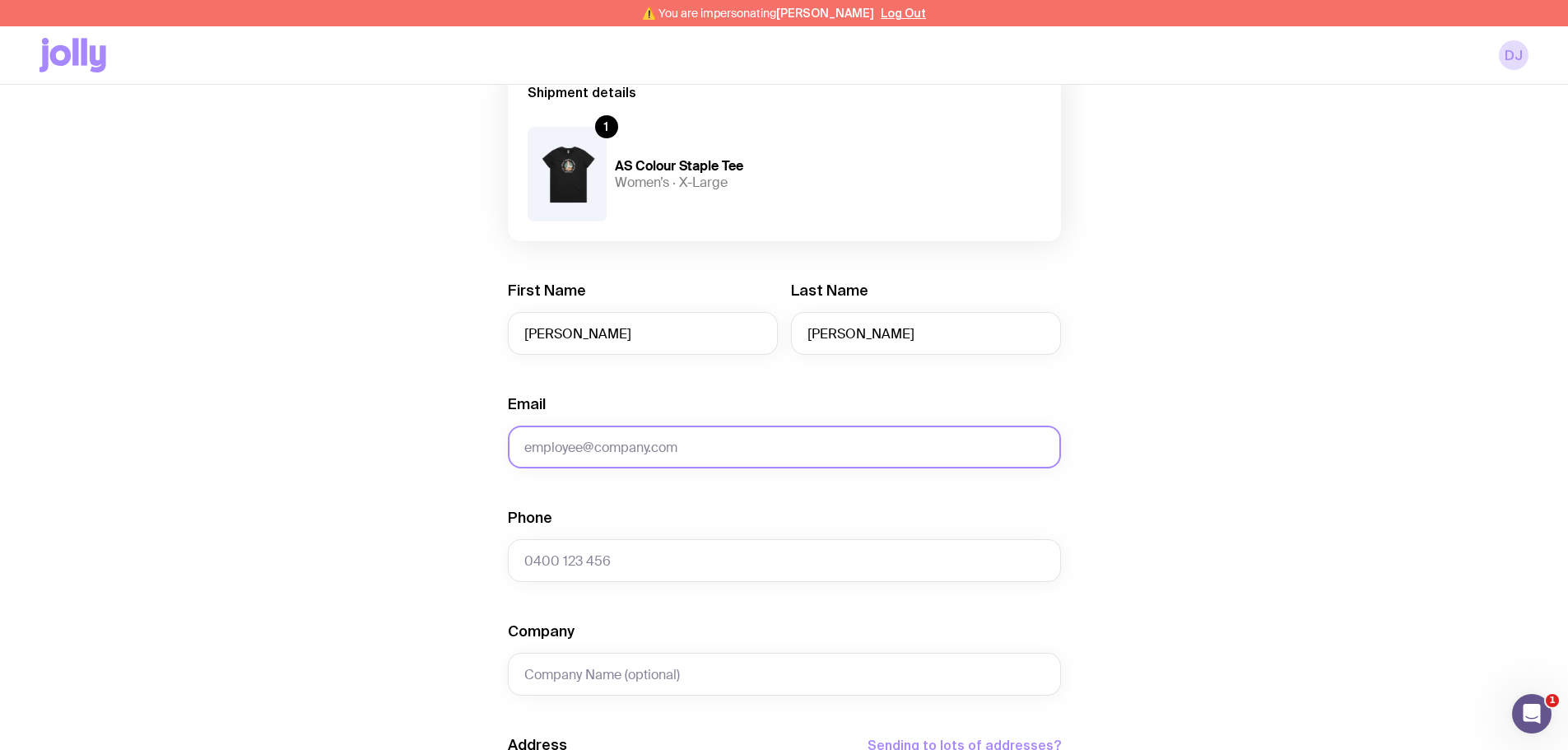
scroll to position [165, 0]
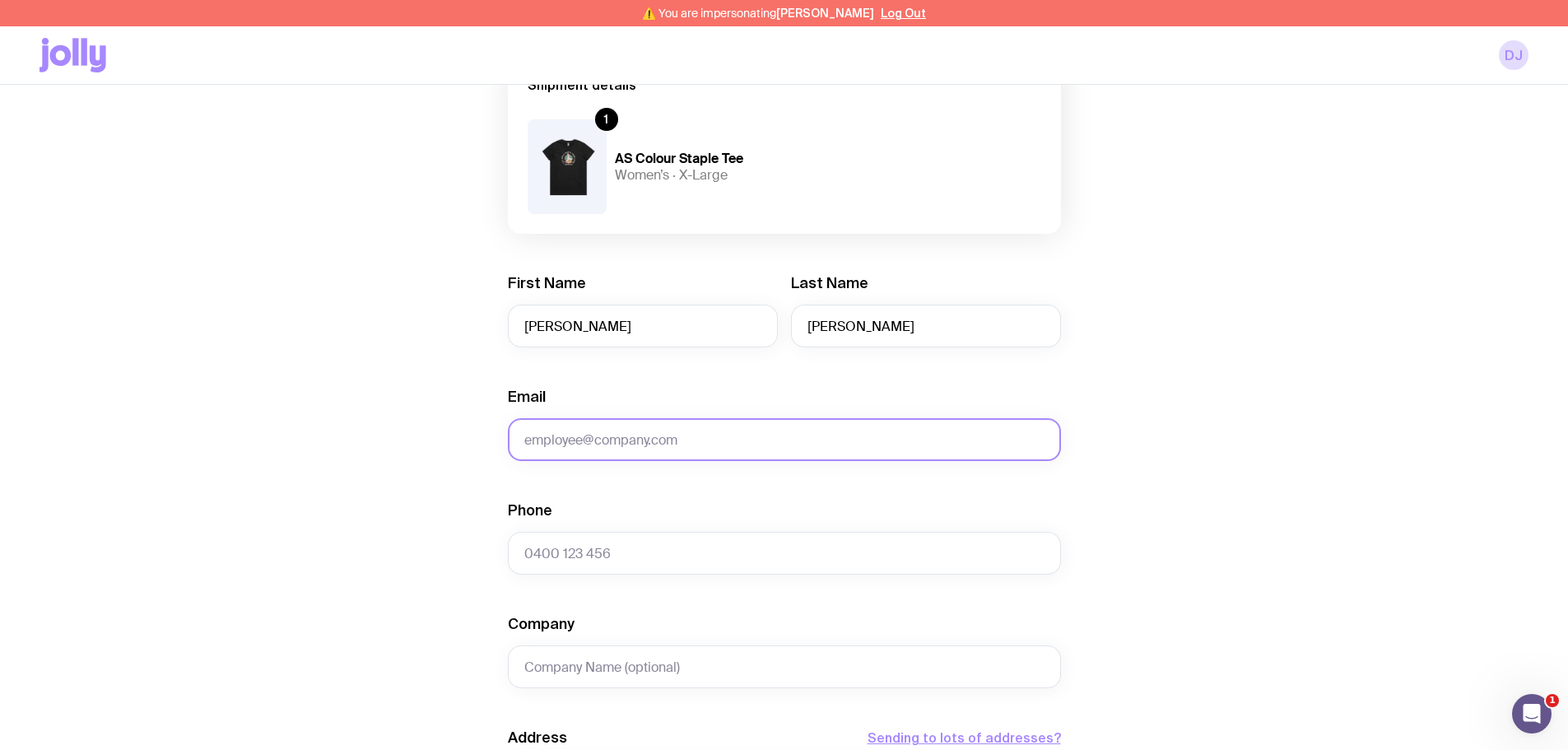
click at [567, 442] on input "Email" at bounding box center [784, 440] width 553 height 43
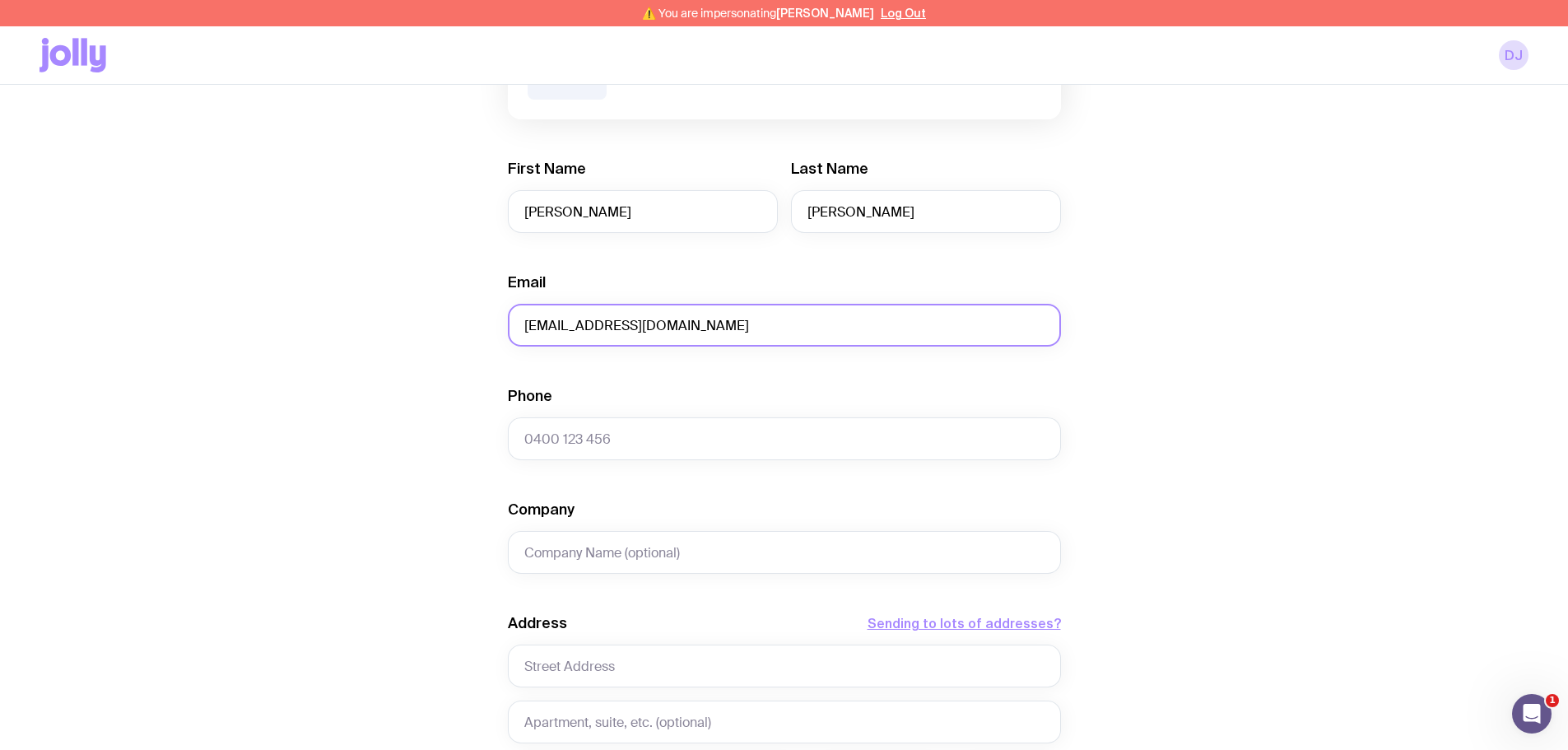
scroll to position [411, 0]
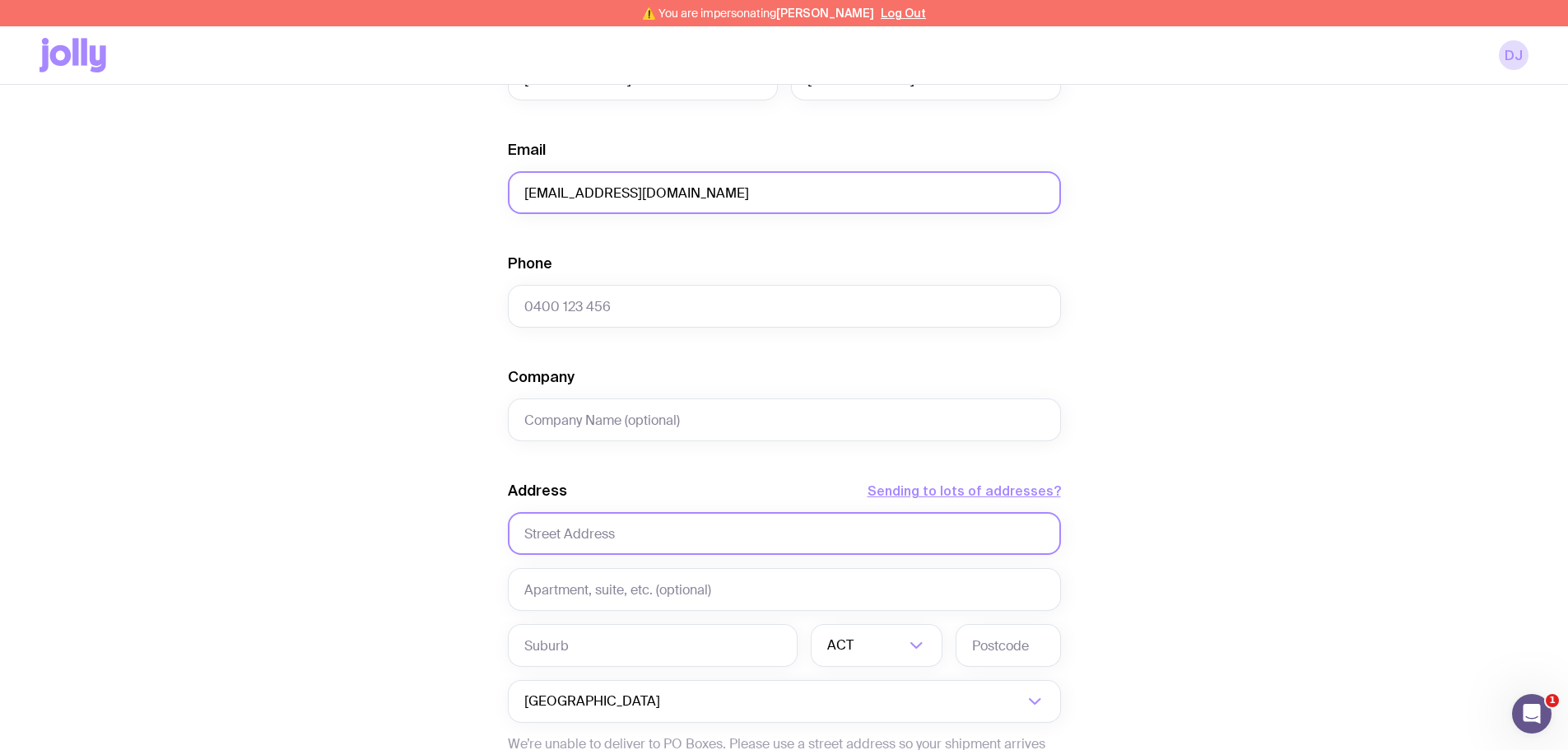
type input "[EMAIL_ADDRESS][DOMAIN_NAME]"
click at [559, 543] on input "text" at bounding box center [784, 533] width 553 height 43
paste input "34 Rosemary Drive"
type input "34 Rosemary Drive"
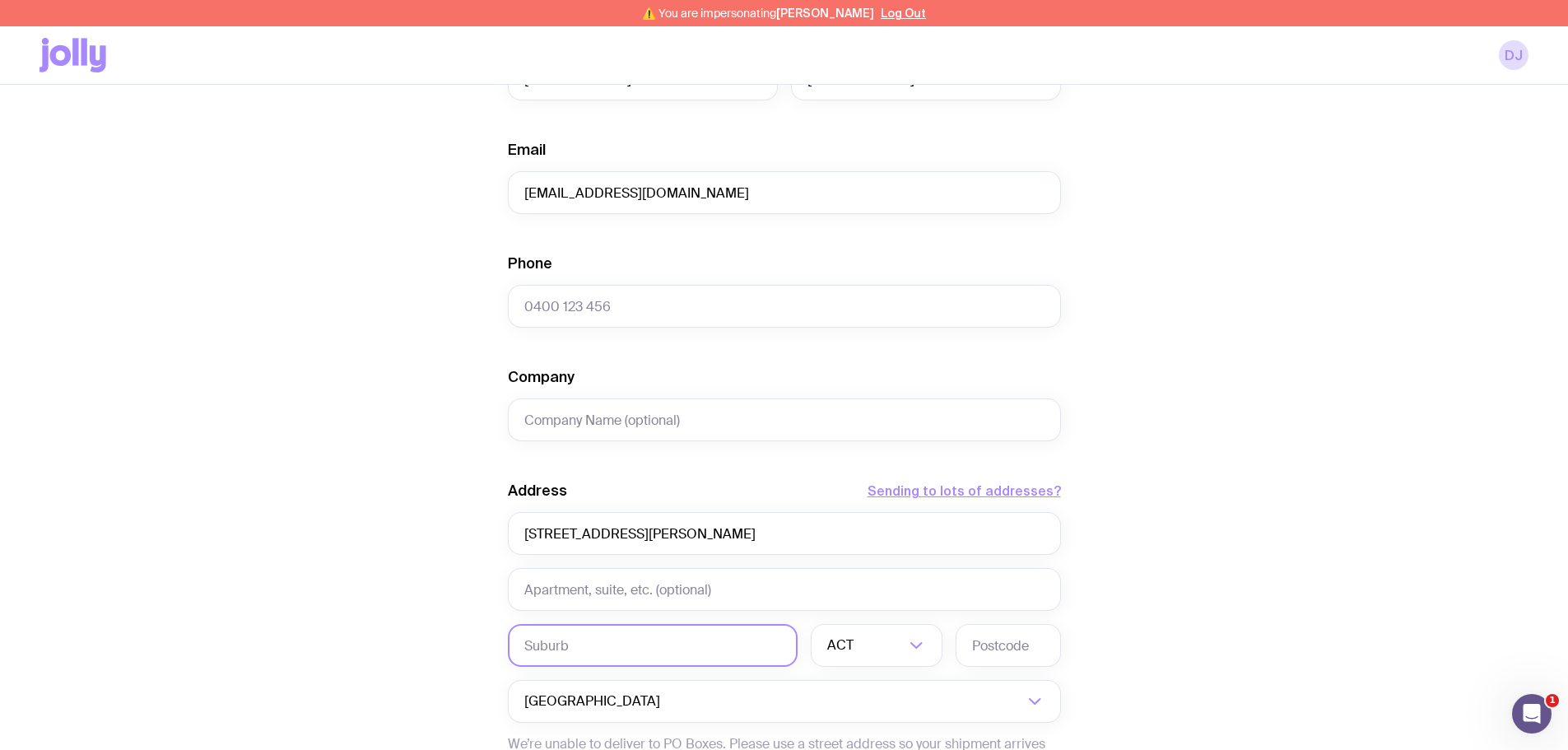
click at [571, 648] on input "text" at bounding box center [652, 645] width 290 height 43
paste input "Busselton"
type input "Busselton"
click at [879, 654] on input "Search for option" at bounding box center [881, 645] width 48 height 43
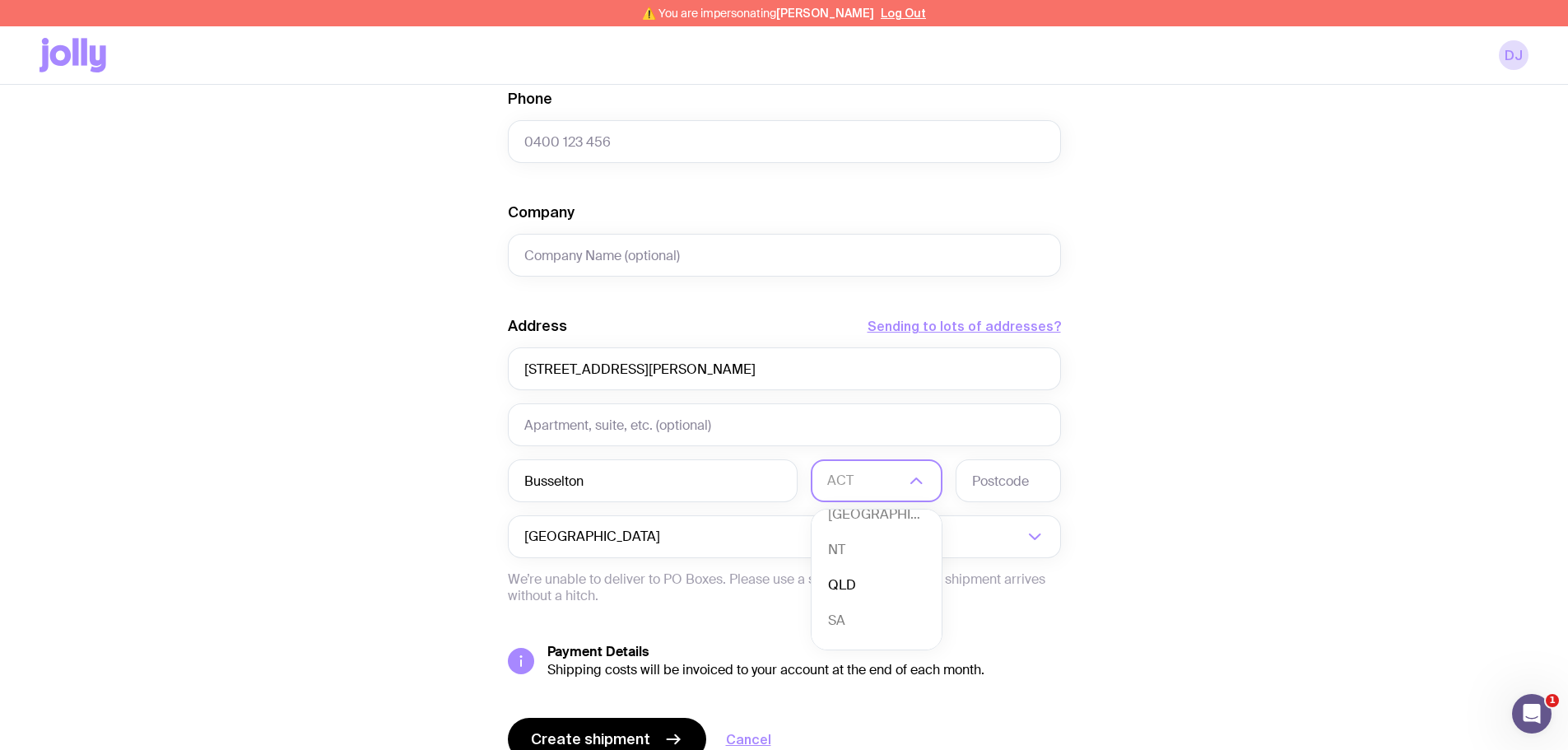
scroll to position [151, 0]
click at [844, 627] on li "WA" at bounding box center [876, 628] width 130 height 35
click at [981, 471] on input "text" at bounding box center [1009, 481] width 106 height 43
type input "6280"
click at [451, 381] on div "Create shipment Shipment details 1 AS Colour Staple Tee Women’s · X-Large First…" at bounding box center [784, 200] width 1489 height 1252
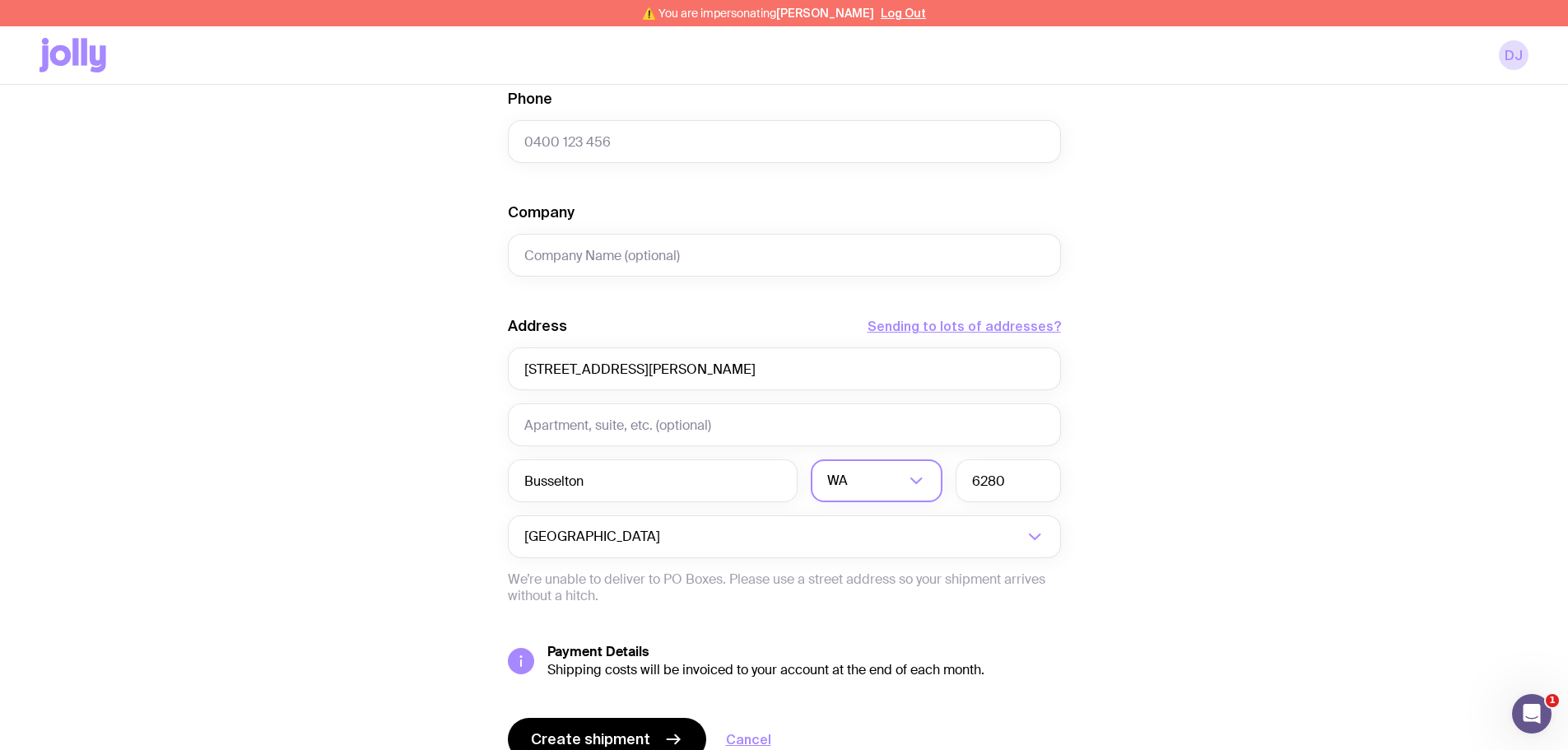
click at [411, 247] on div "Create shipment Shipment details 1 AS Colour Staple Tee Women’s · X-Large First…" at bounding box center [784, 200] width 1489 height 1252
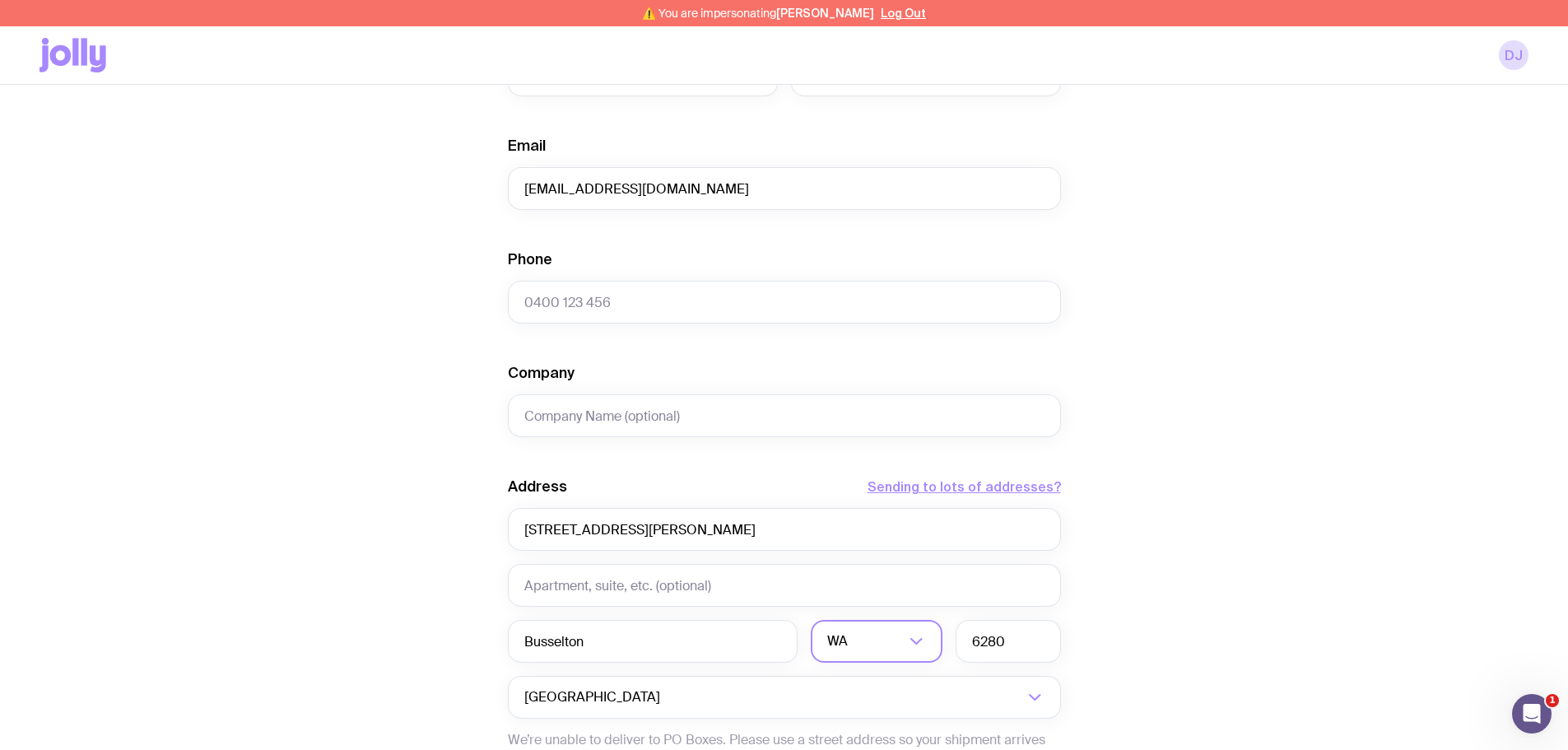
scroll to position [411, 0]
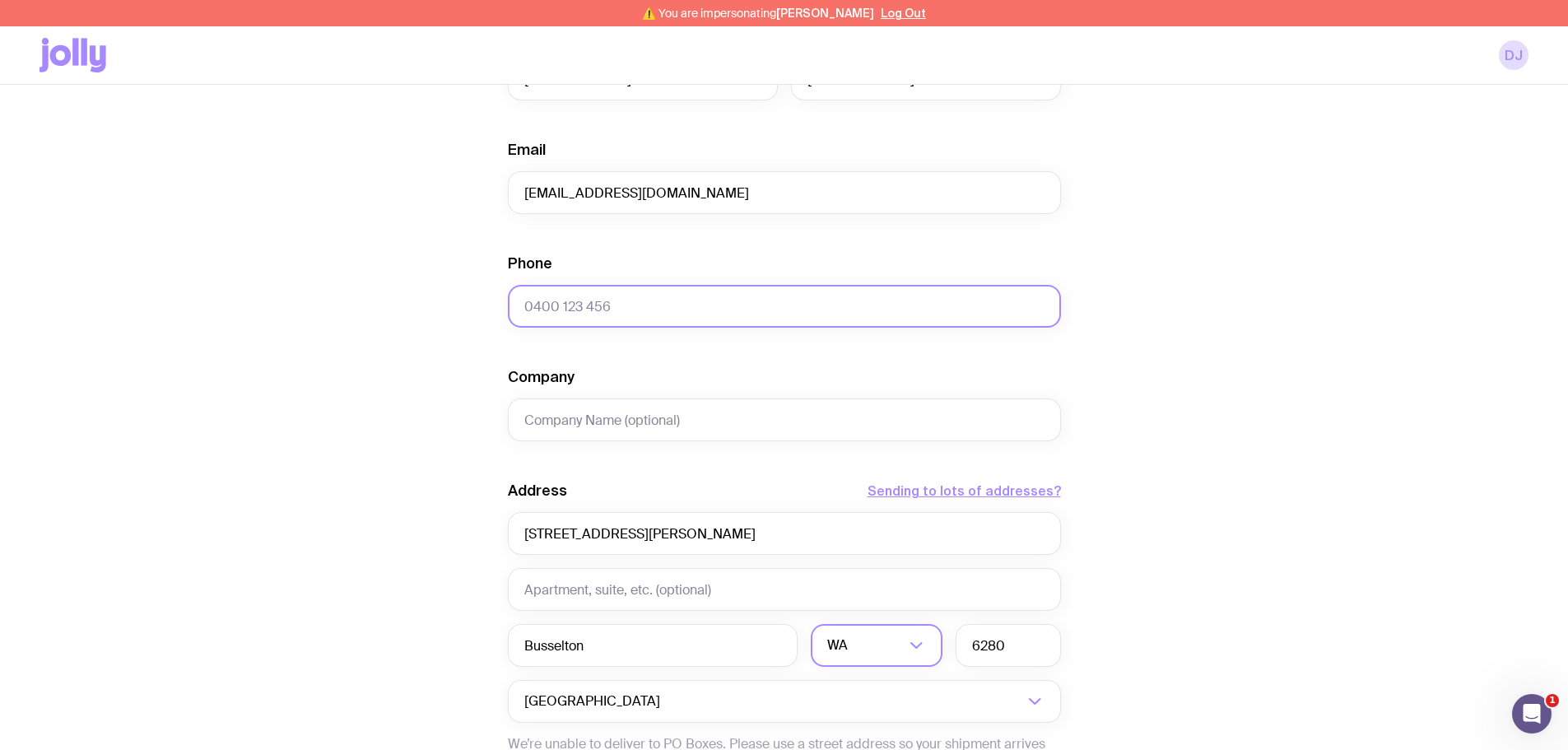
click at [600, 306] on input "Phone" at bounding box center [784, 306] width 553 height 43
paste input "+61402769638"
type input "+61402769638"
drag, startPoint x: 435, startPoint y: 348, endPoint x: 495, endPoint y: 394, distance: 75.6
click at [435, 349] on div "Create shipment Shipment details 1 AS Colour Staple Tee Women’s · X-Large First…" at bounding box center [784, 365] width 1489 height 1252
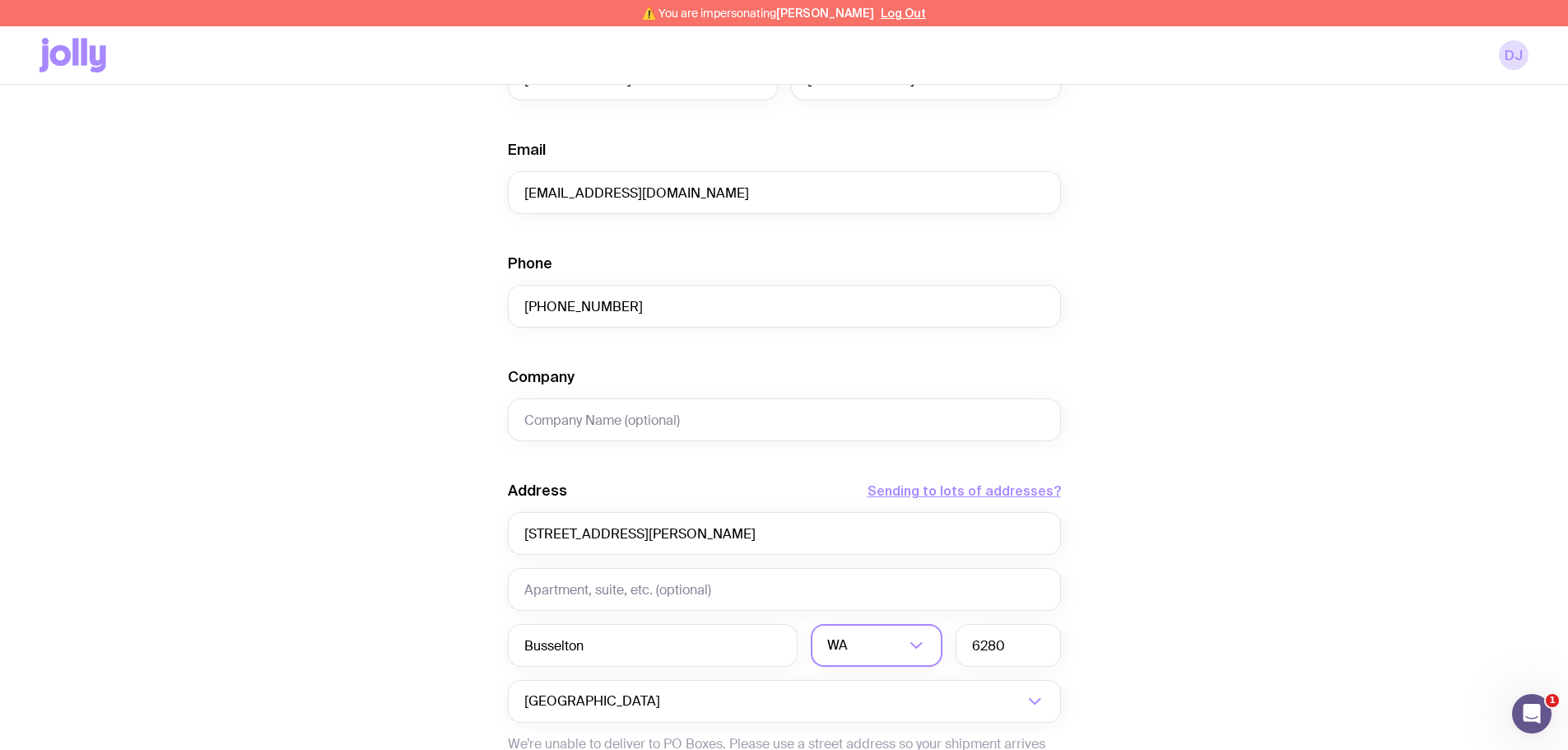
click at [452, 413] on div "Create shipment Shipment details 1 AS Colour Staple Tee Women’s · X-Large First…" at bounding box center [784, 365] width 1489 height 1252
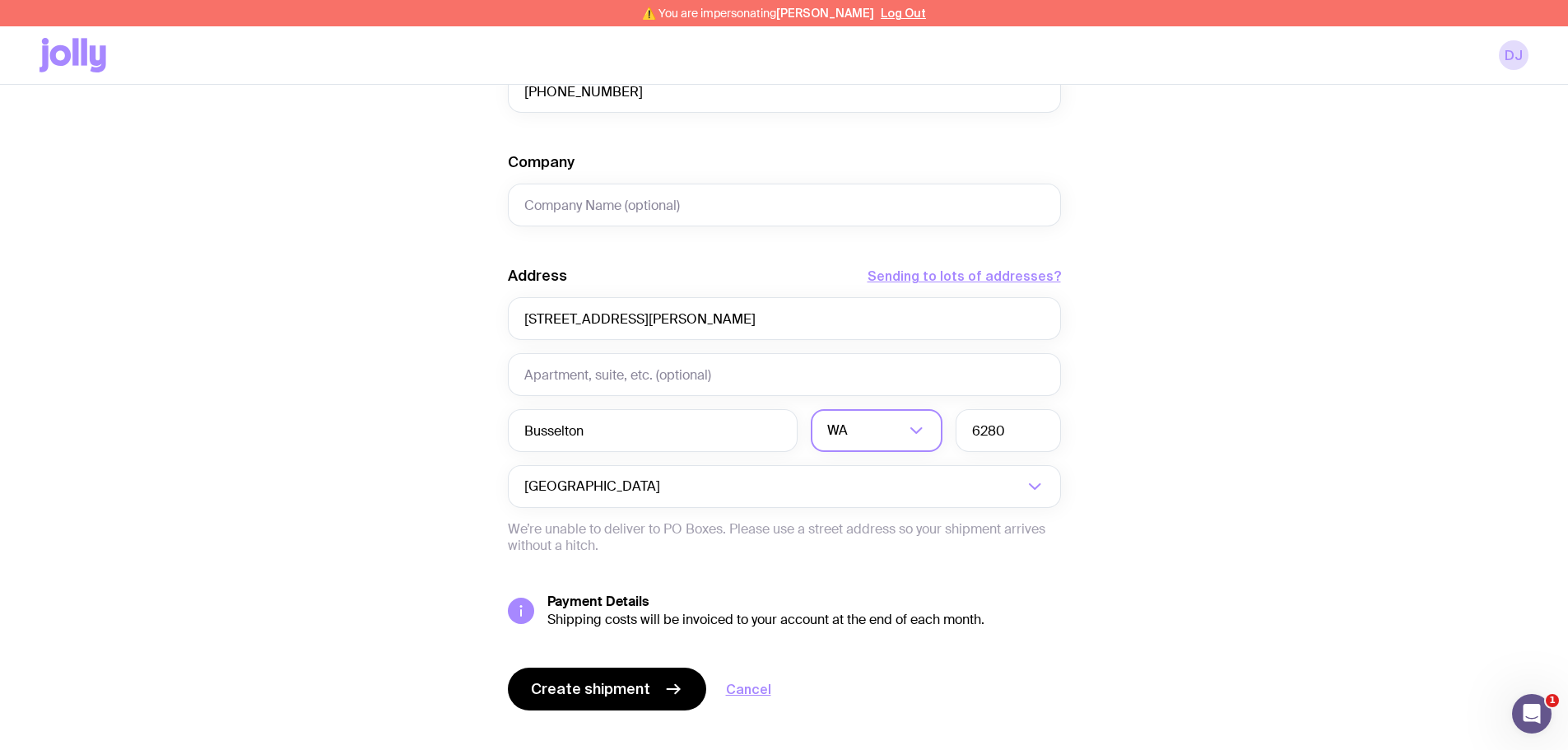
scroll to position [653, 0]
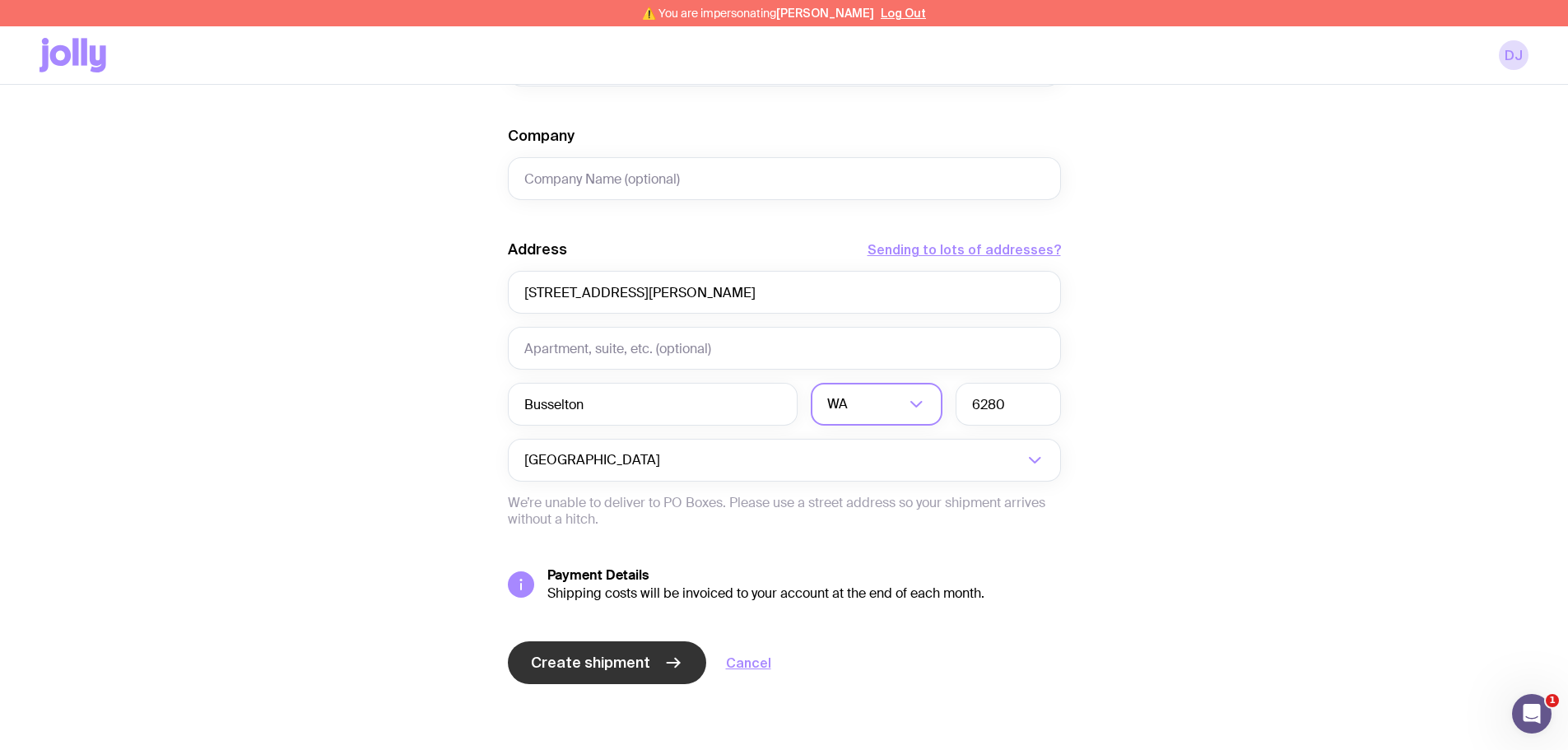
click at [604, 663] on span "Create shipment" at bounding box center [590, 662] width 119 height 19
